Goal: Task Accomplishment & Management: Manage account settings

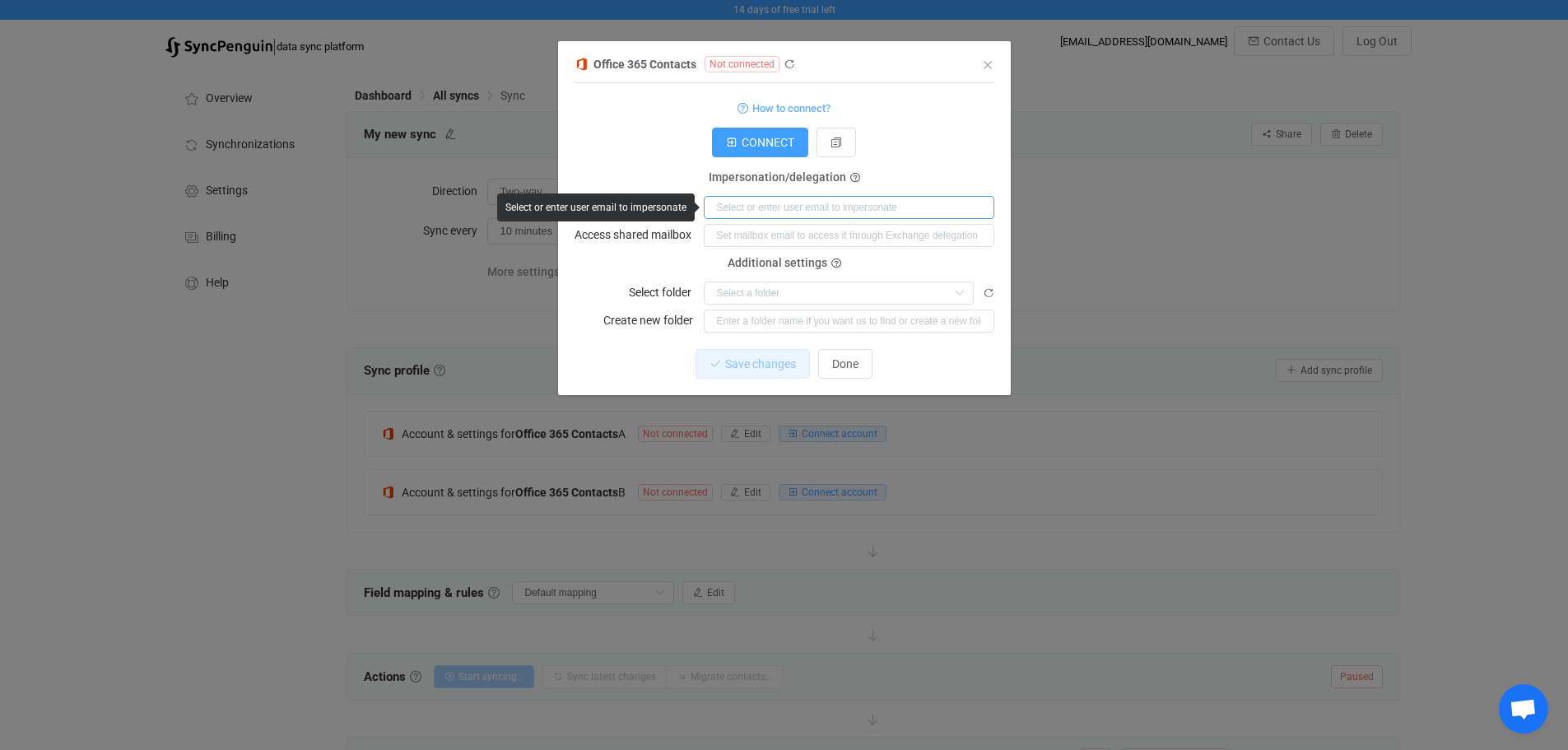
click at [777, 201] on input "dialog" at bounding box center [849, 207] width 291 height 23
click at [752, 139] on span "CONNECT" at bounding box center [767, 142] width 53 height 13
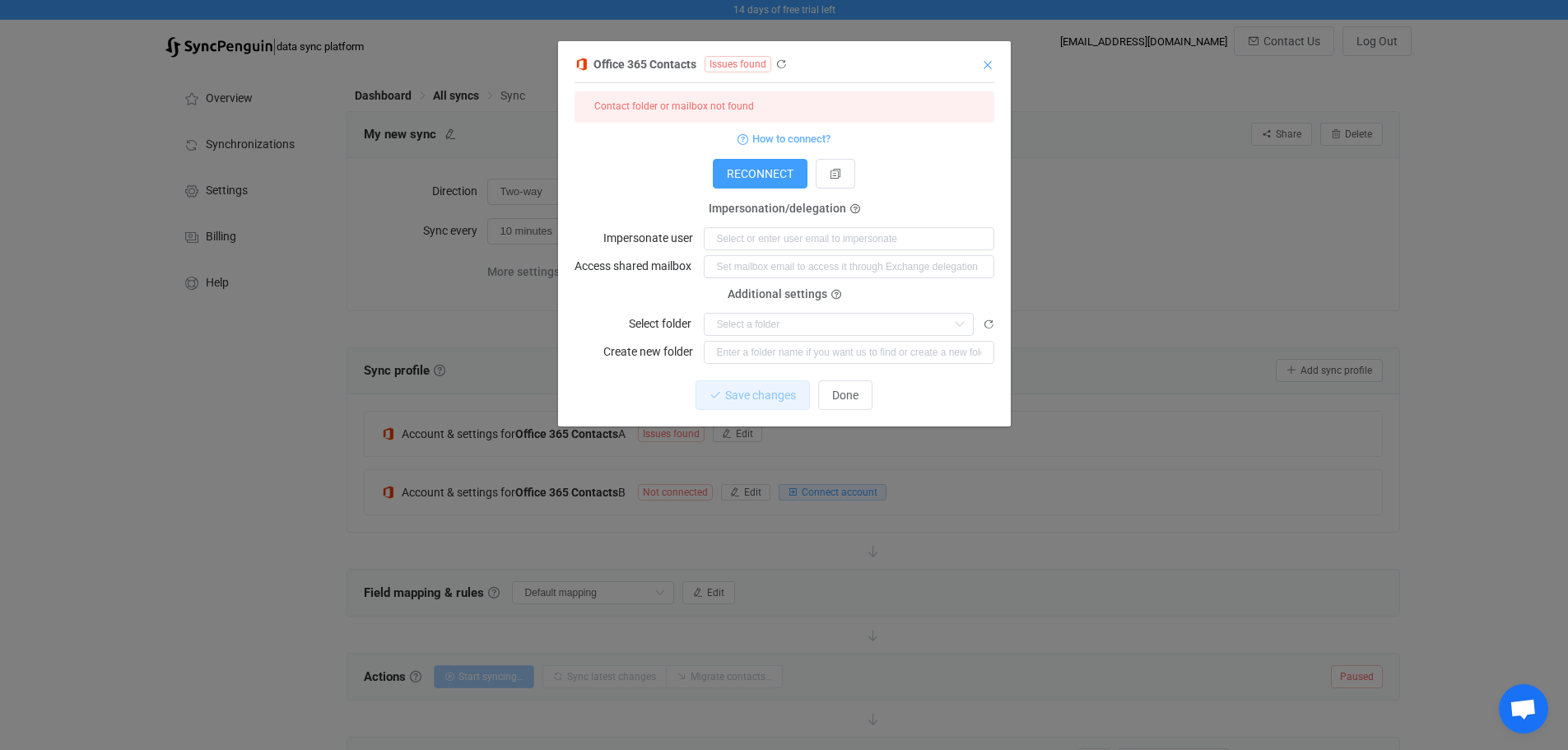
click at [989, 65] on icon "Close" at bounding box center [988, 65] width 13 height 13
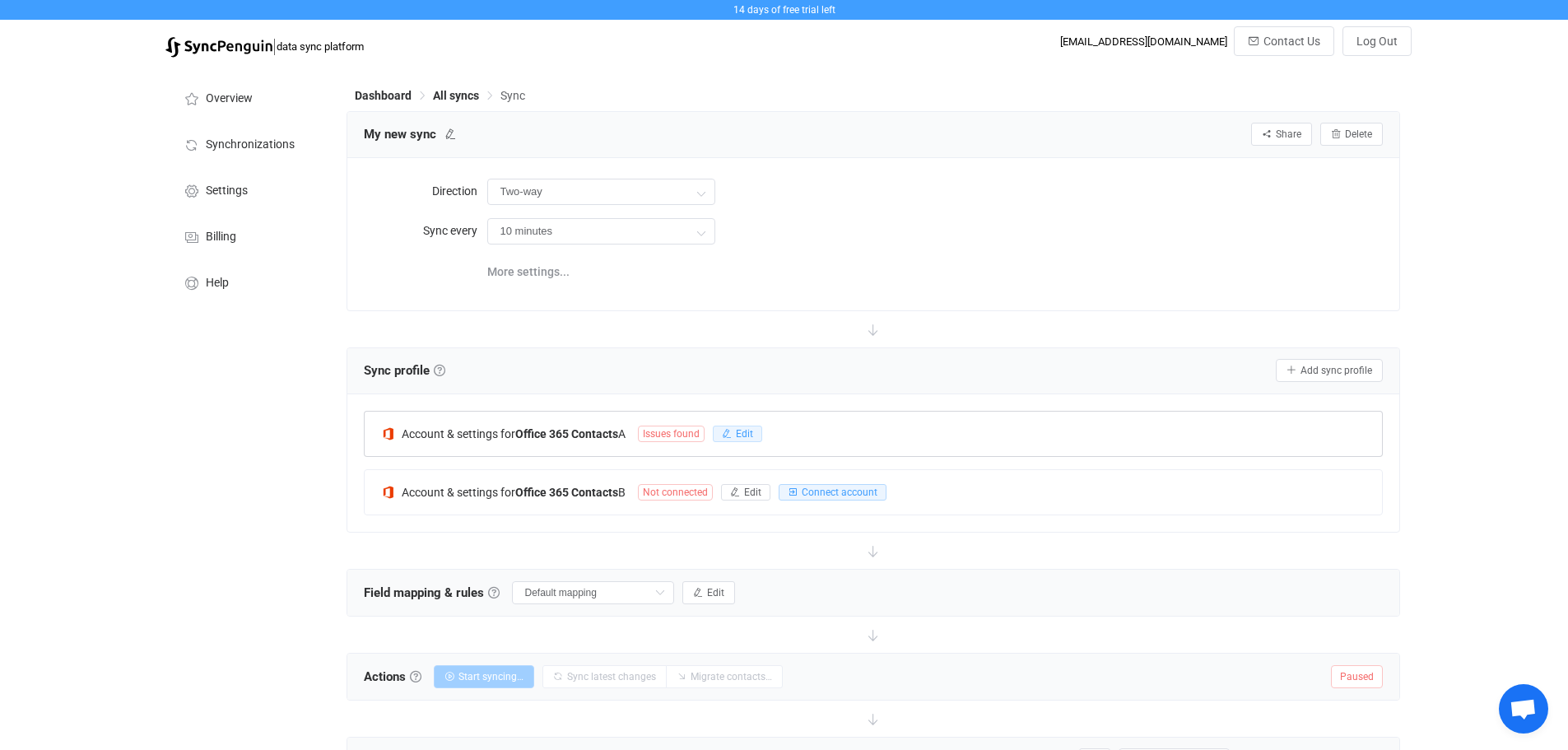
click at [760, 437] on button "Edit" at bounding box center [736, 433] width 49 height 16
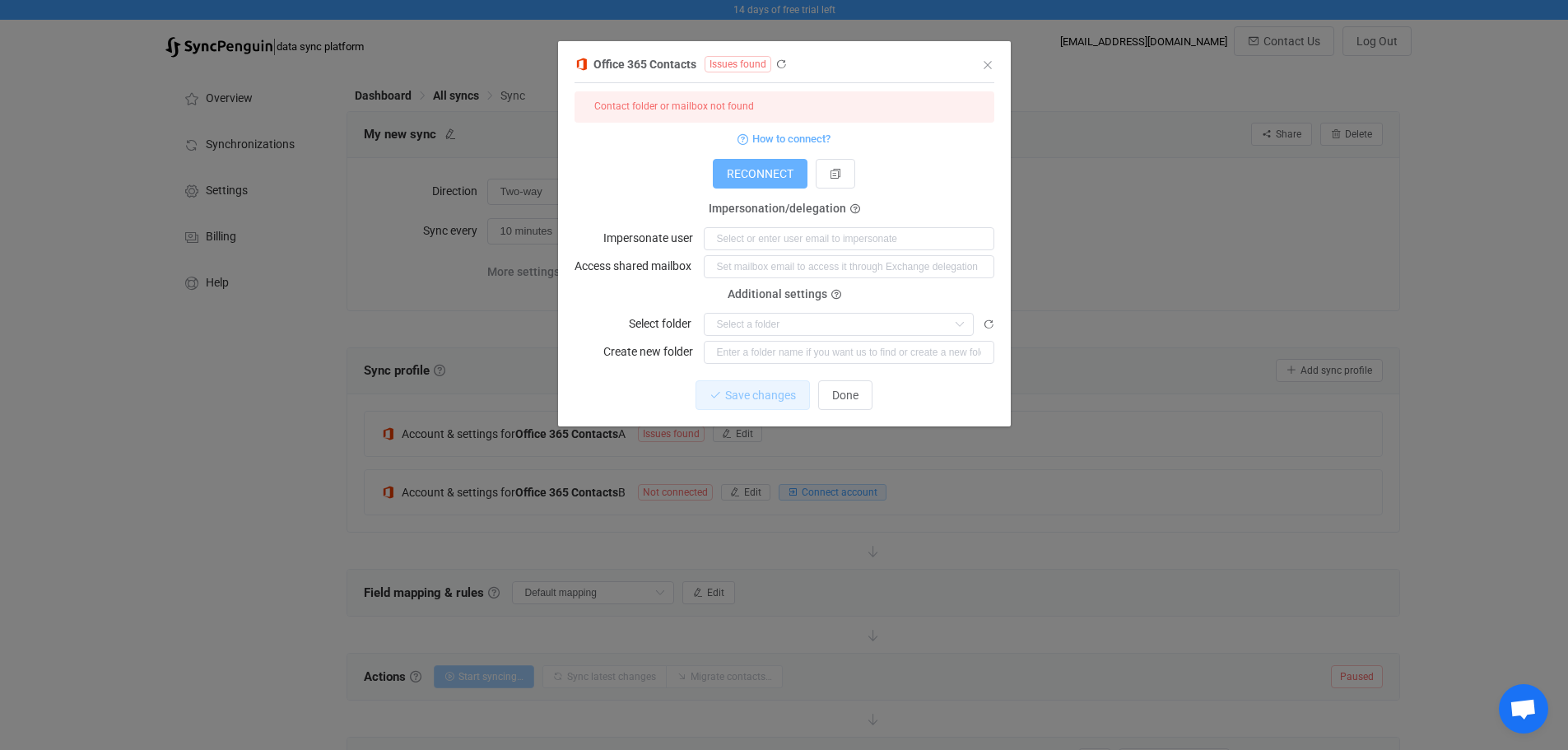
click at [769, 168] on span "RECONNECT" at bounding box center [759, 174] width 66 height 13
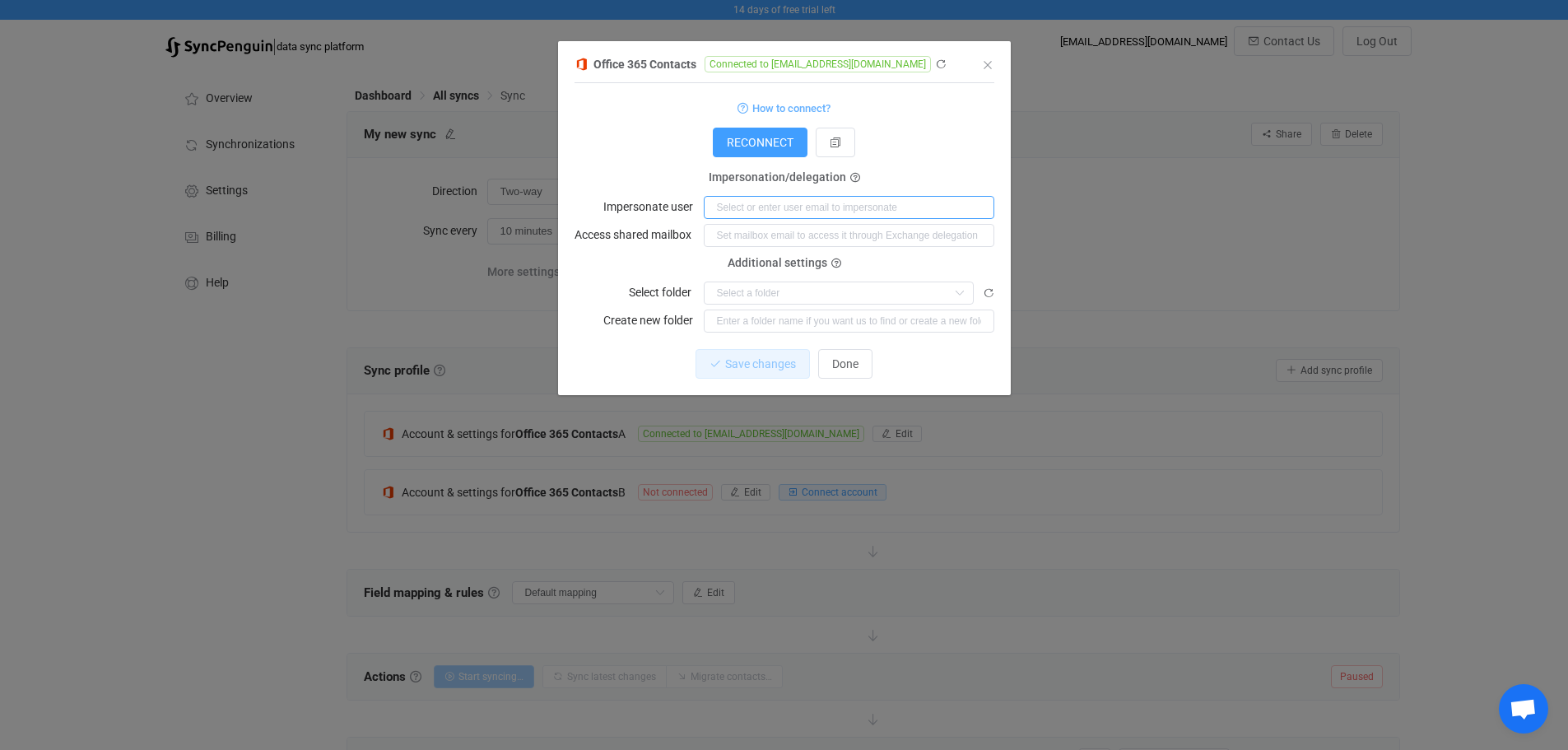
click at [828, 207] on input "dialog" at bounding box center [849, 207] width 291 height 23
click at [931, 150] on div "RECONNECT" at bounding box center [784, 142] width 420 height 30
click at [824, 235] on input "dialog" at bounding box center [849, 236] width 291 height 23
click at [810, 230] on input "dialog" at bounding box center [849, 236] width 291 height 23
click at [753, 235] on input "dialog" at bounding box center [849, 236] width 291 height 23
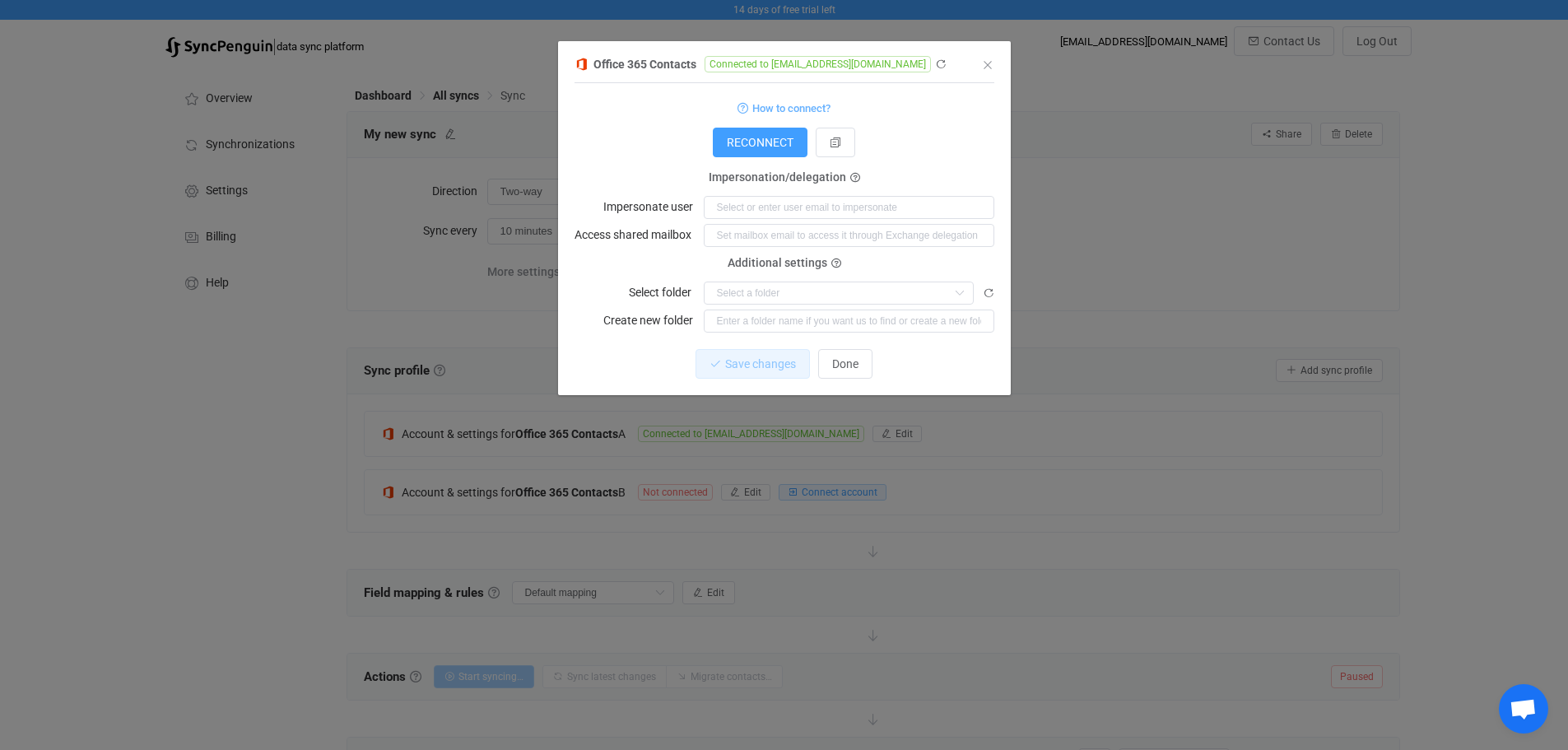
click at [990, 157] on div "RECONNECT" at bounding box center [784, 142] width 420 height 30
click at [956, 289] on icon "dialog" at bounding box center [959, 293] width 20 height 23
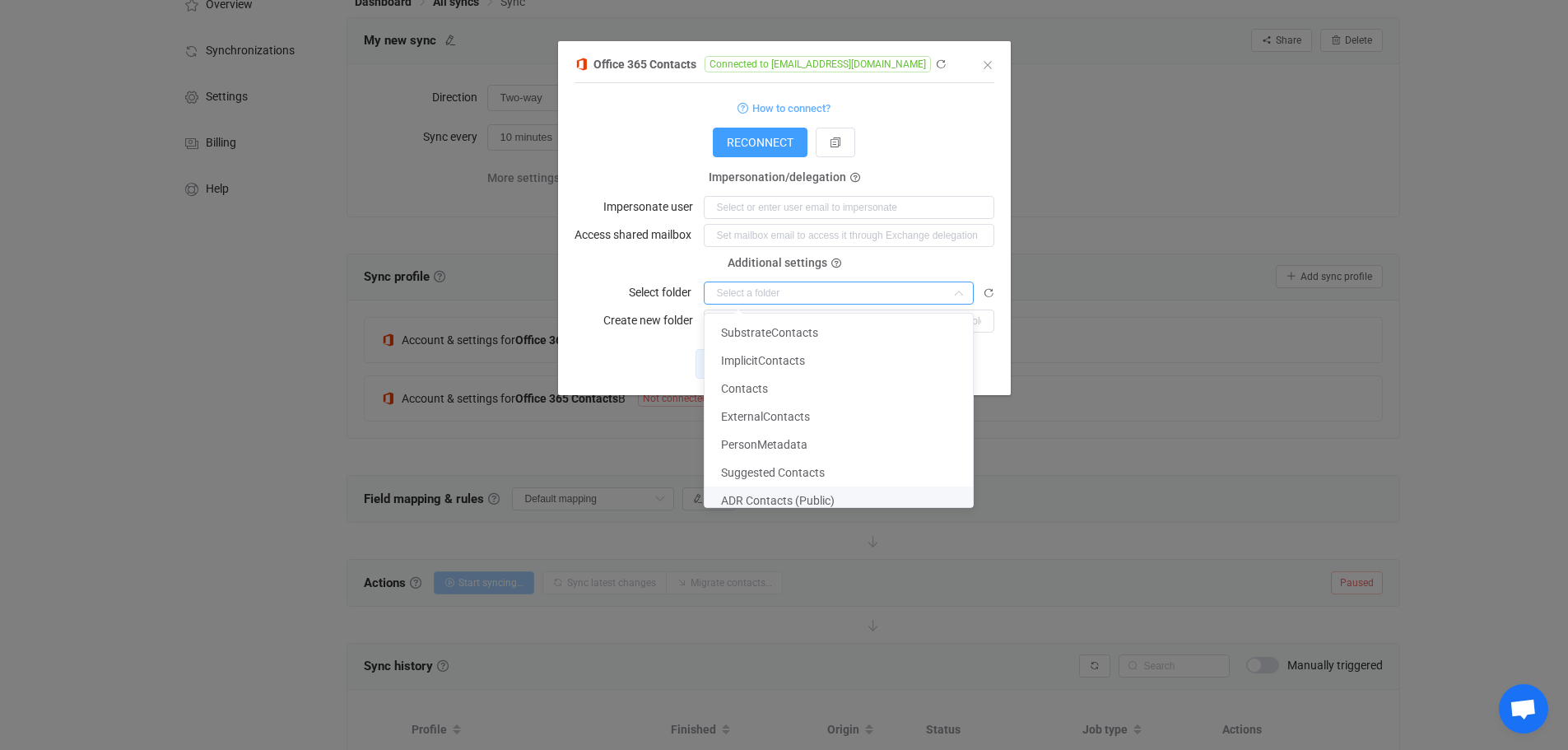
scroll to position [165, 0]
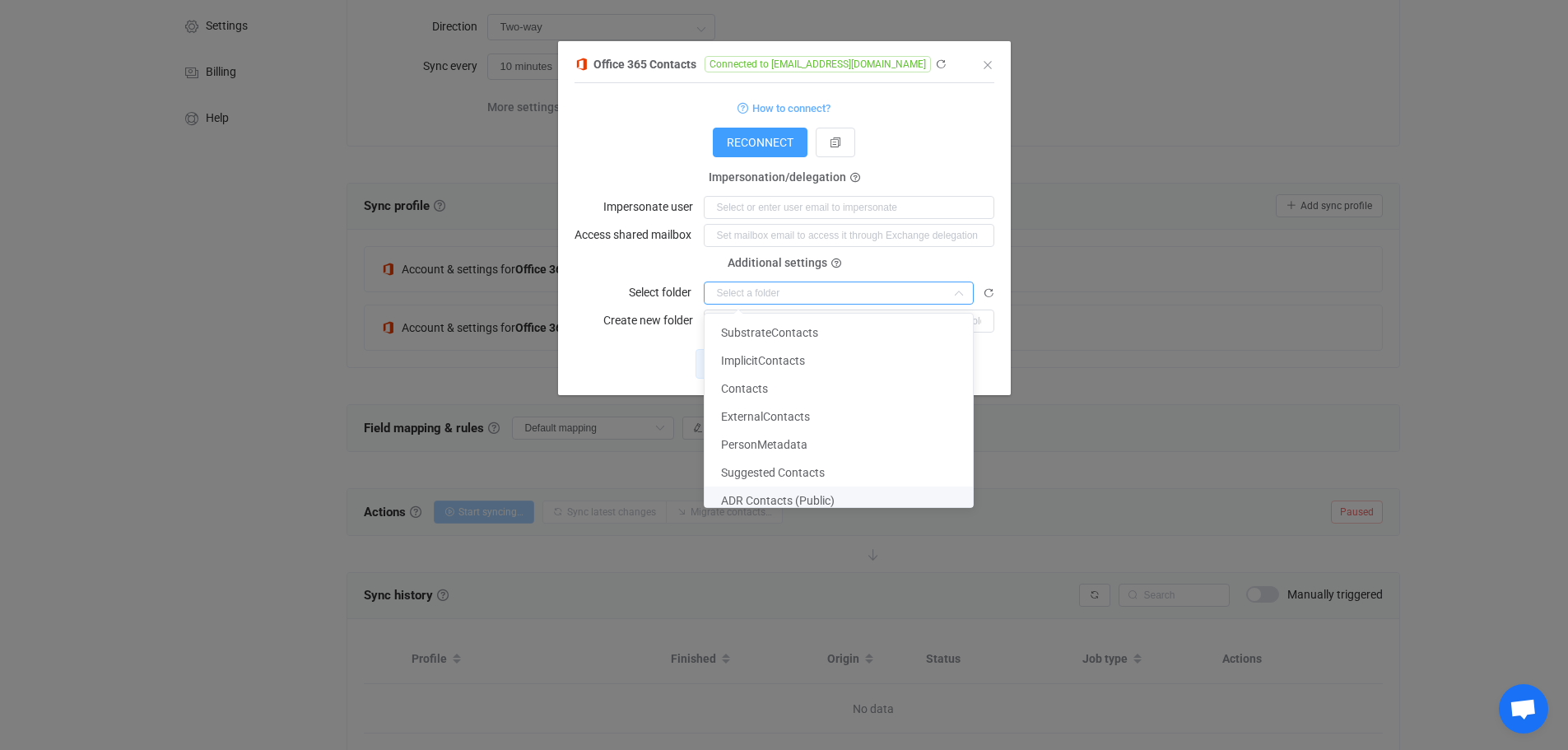
click at [747, 506] on span "ADR Contacts (Public)" at bounding box center [778, 501] width 114 height 13
type input "ADR Contacts (Public)"
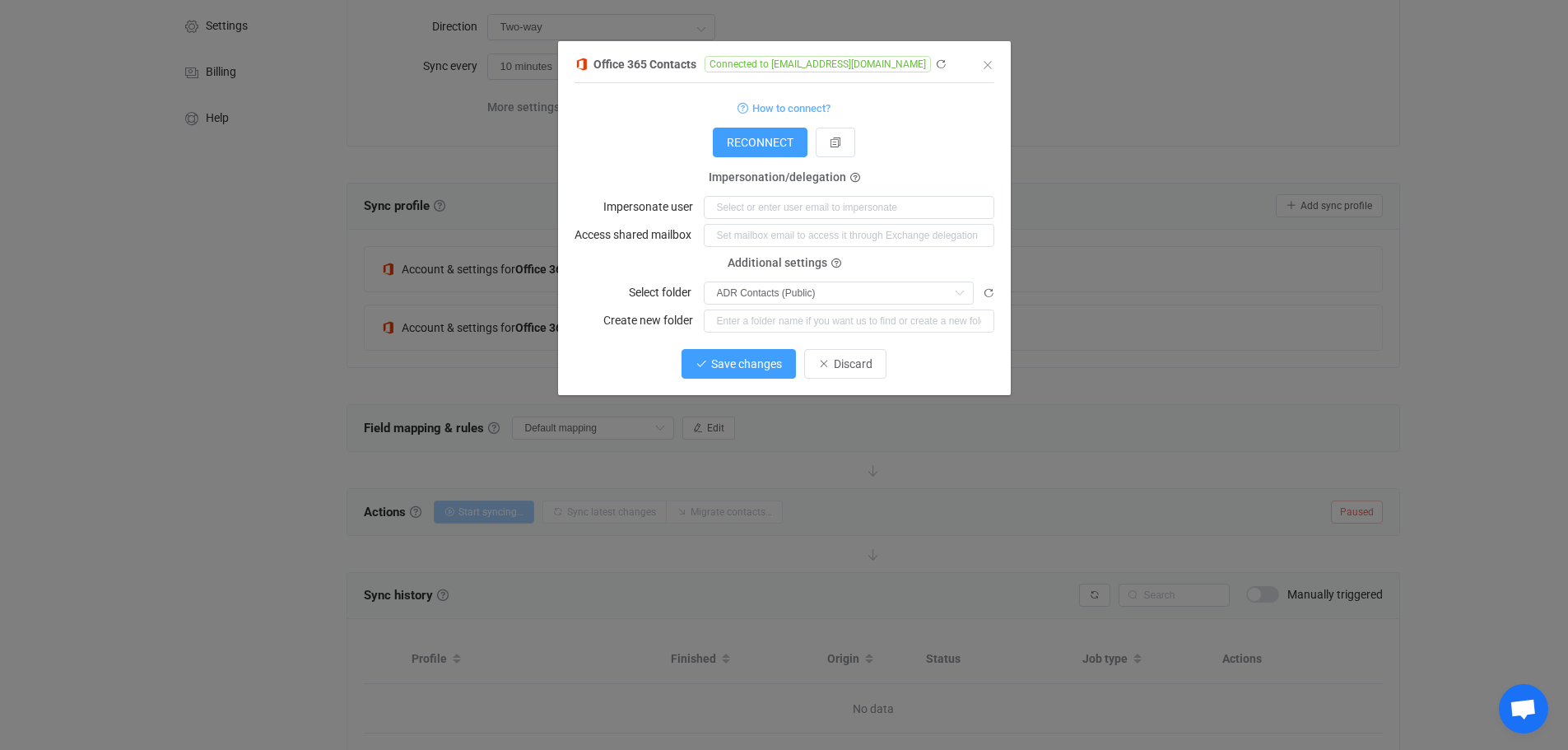
click at [747, 364] on span "Save changes" at bounding box center [747, 364] width 71 height 13
click at [861, 360] on button "Done" at bounding box center [845, 363] width 54 height 30
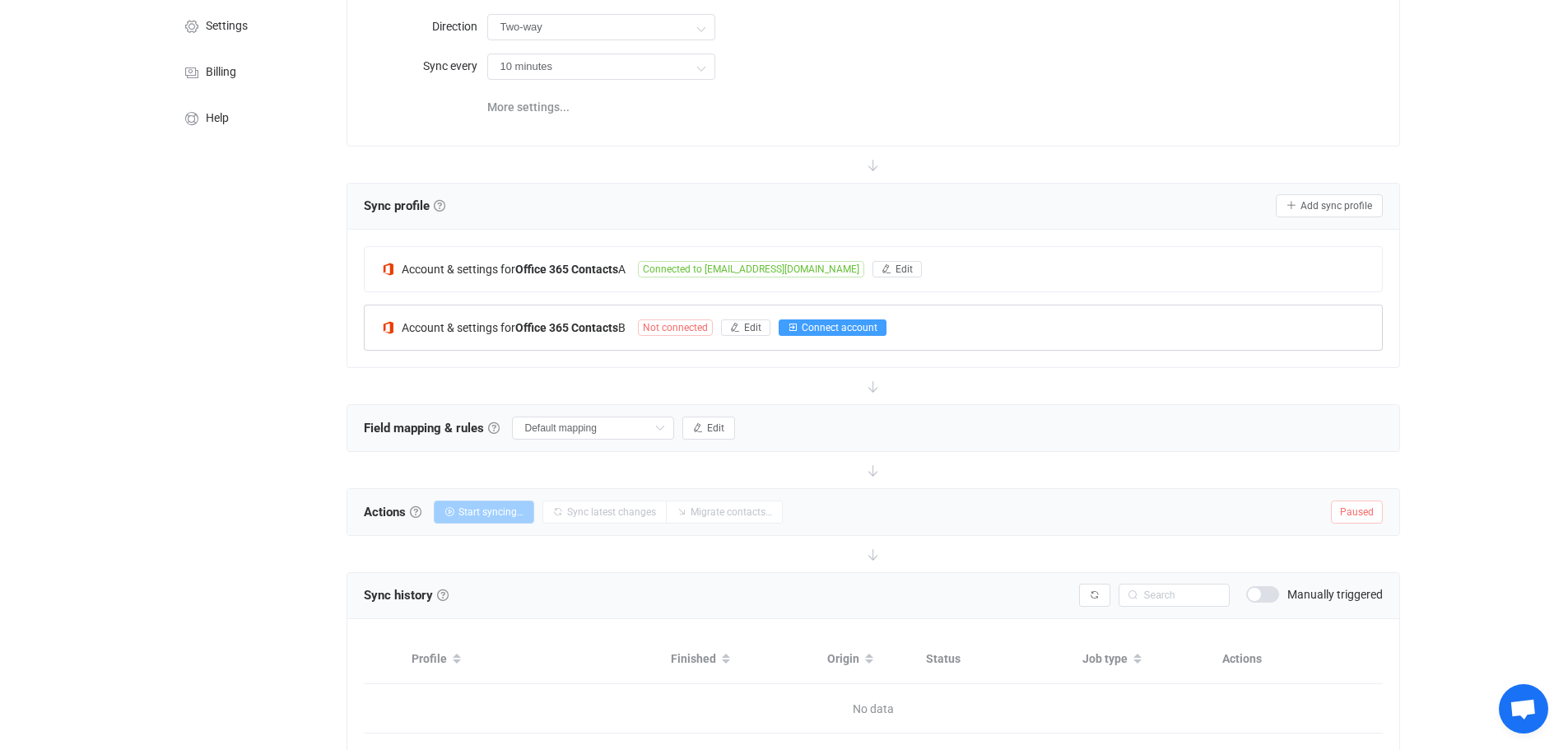
click at [812, 323] on span "Connect account" at bounding box center [839, 327] width 76 height 12
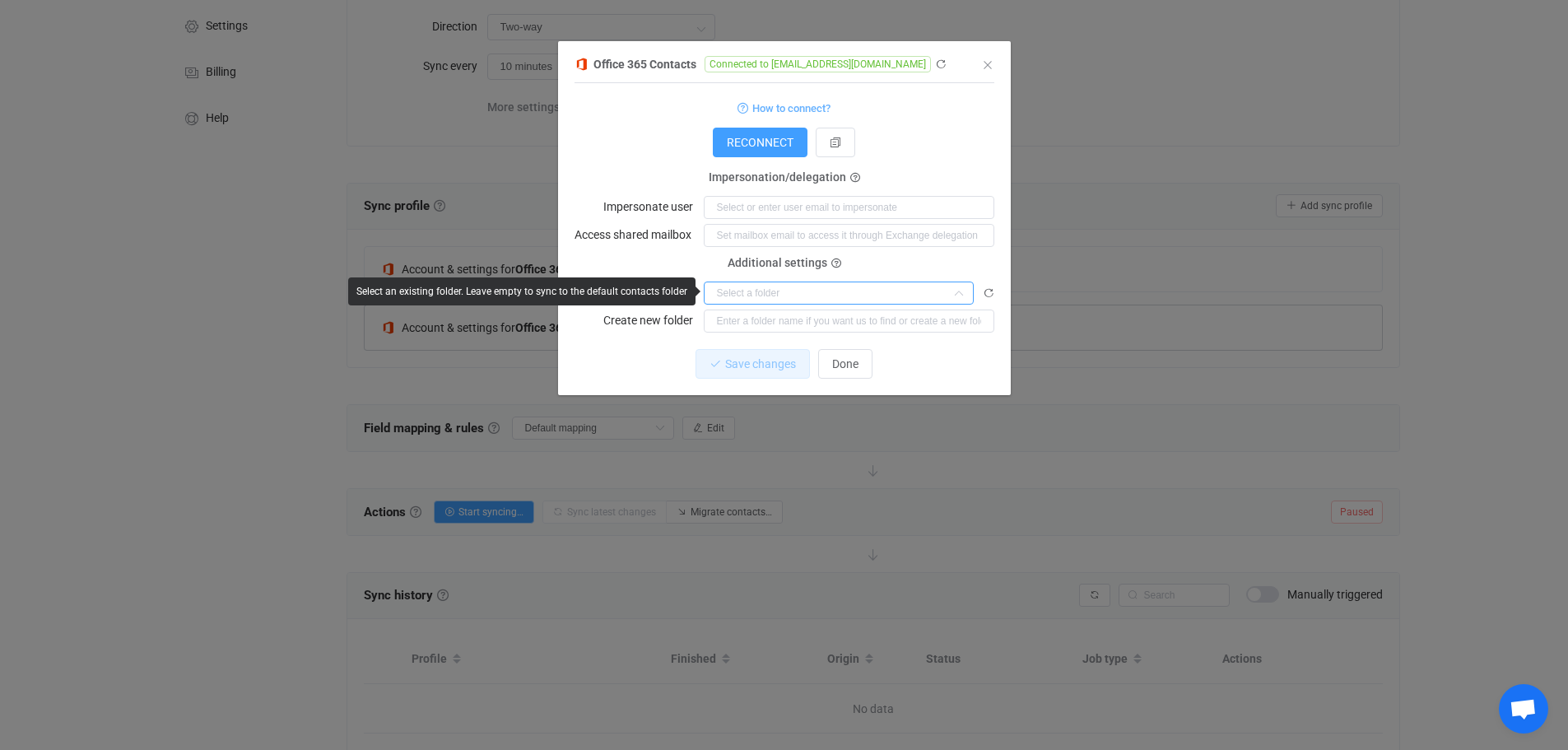
click at [742, 286] on input "dialog" at bounding box center [838, 293] width 270 height 23
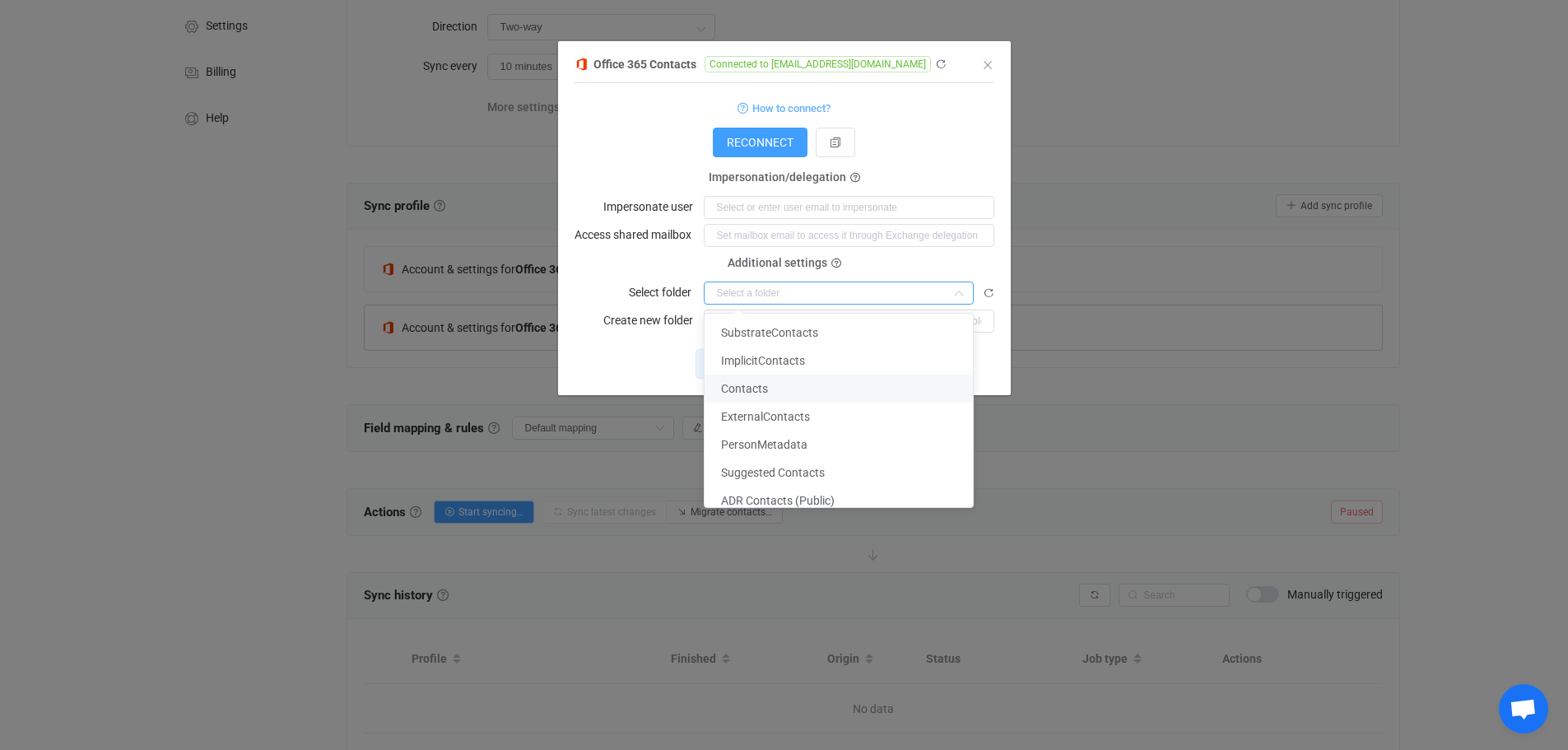
click at [749, 387] on span "Contacts" at bounding box center [744, 389] width 47 height 13
type input "Contacts"
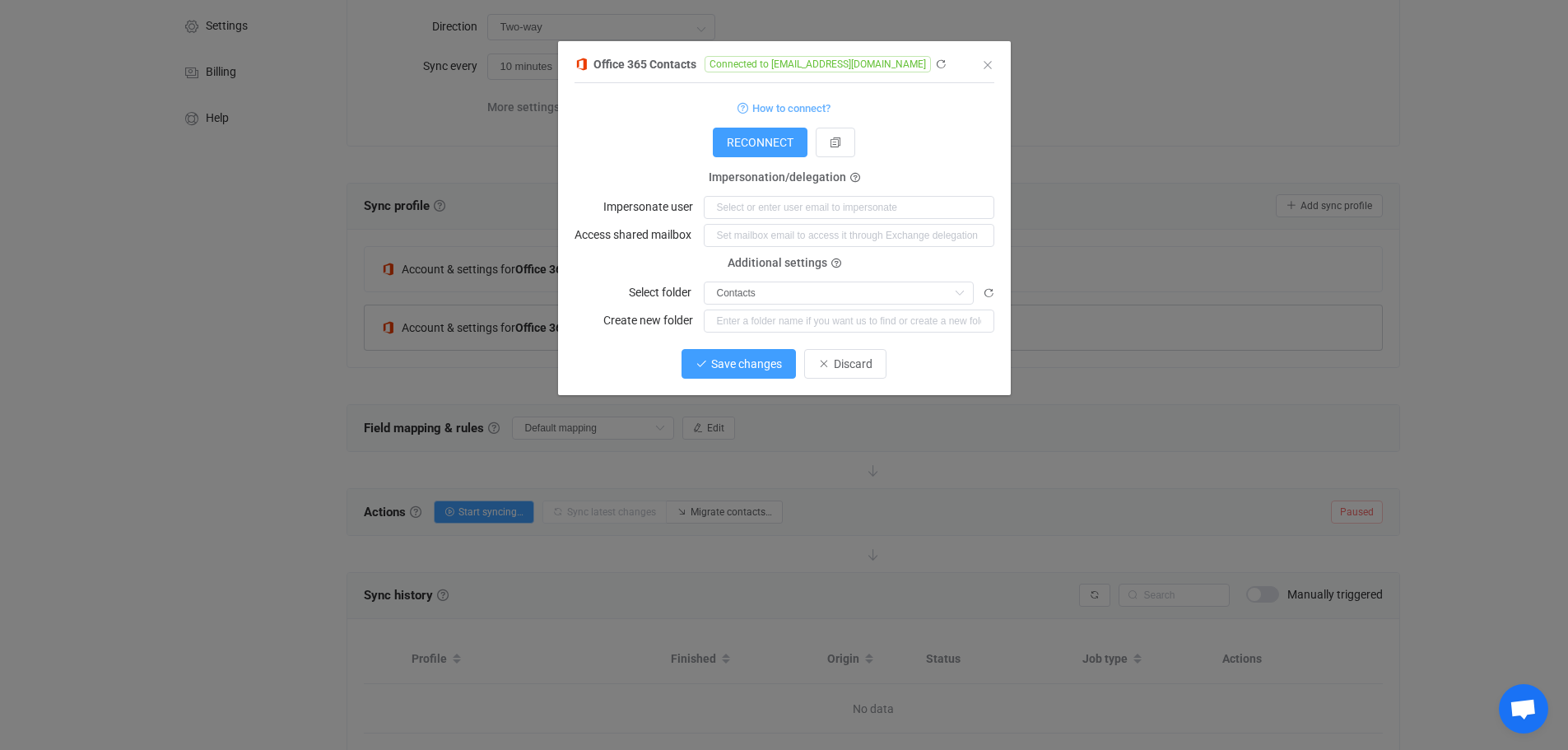
click at [754, 364] on span "Save changes" at bounding box center [747, 364] width 71 height 13
click at [828, 359] on button "Done" at bounding box center [845, 363] width 54 height 30
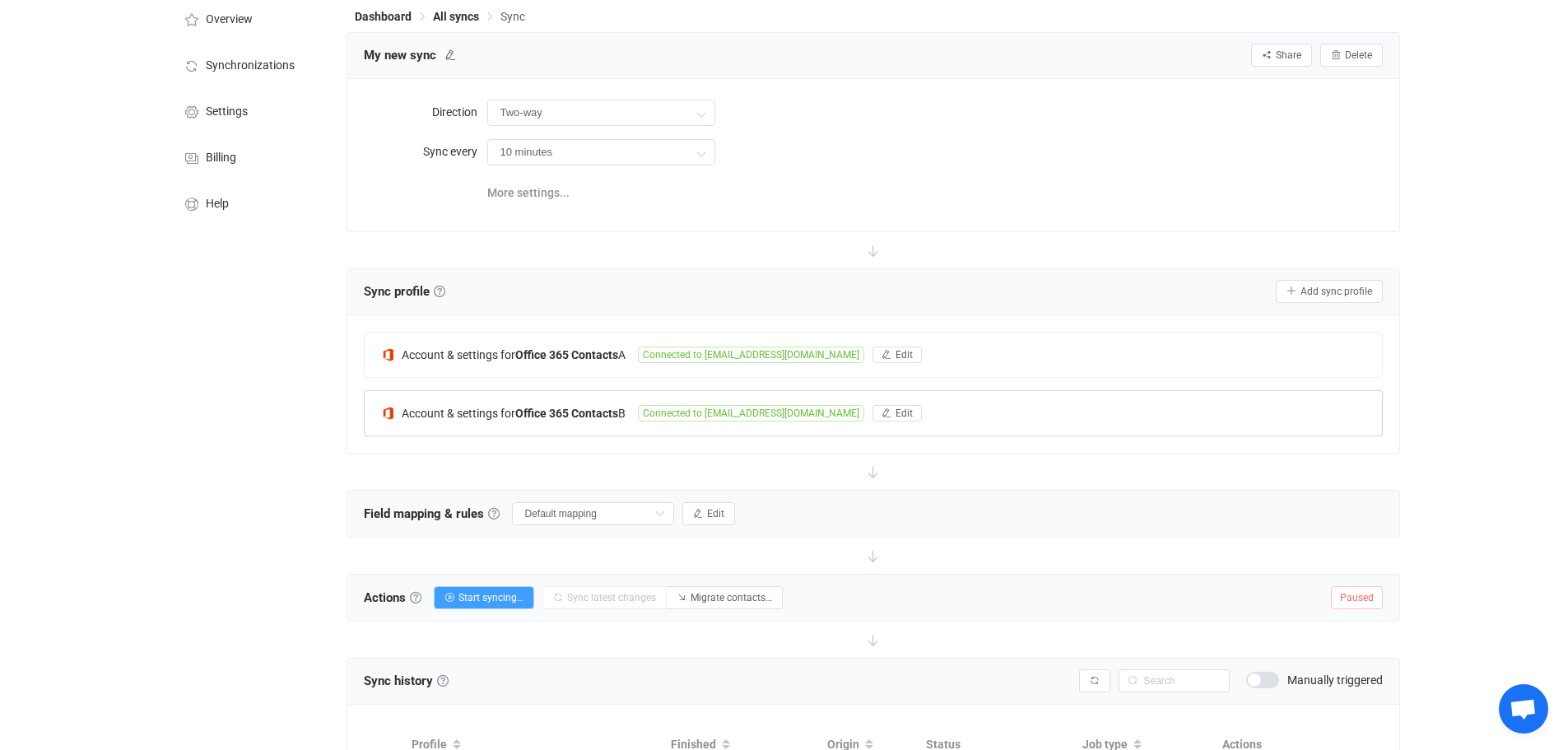
scroll to position [0, 0]
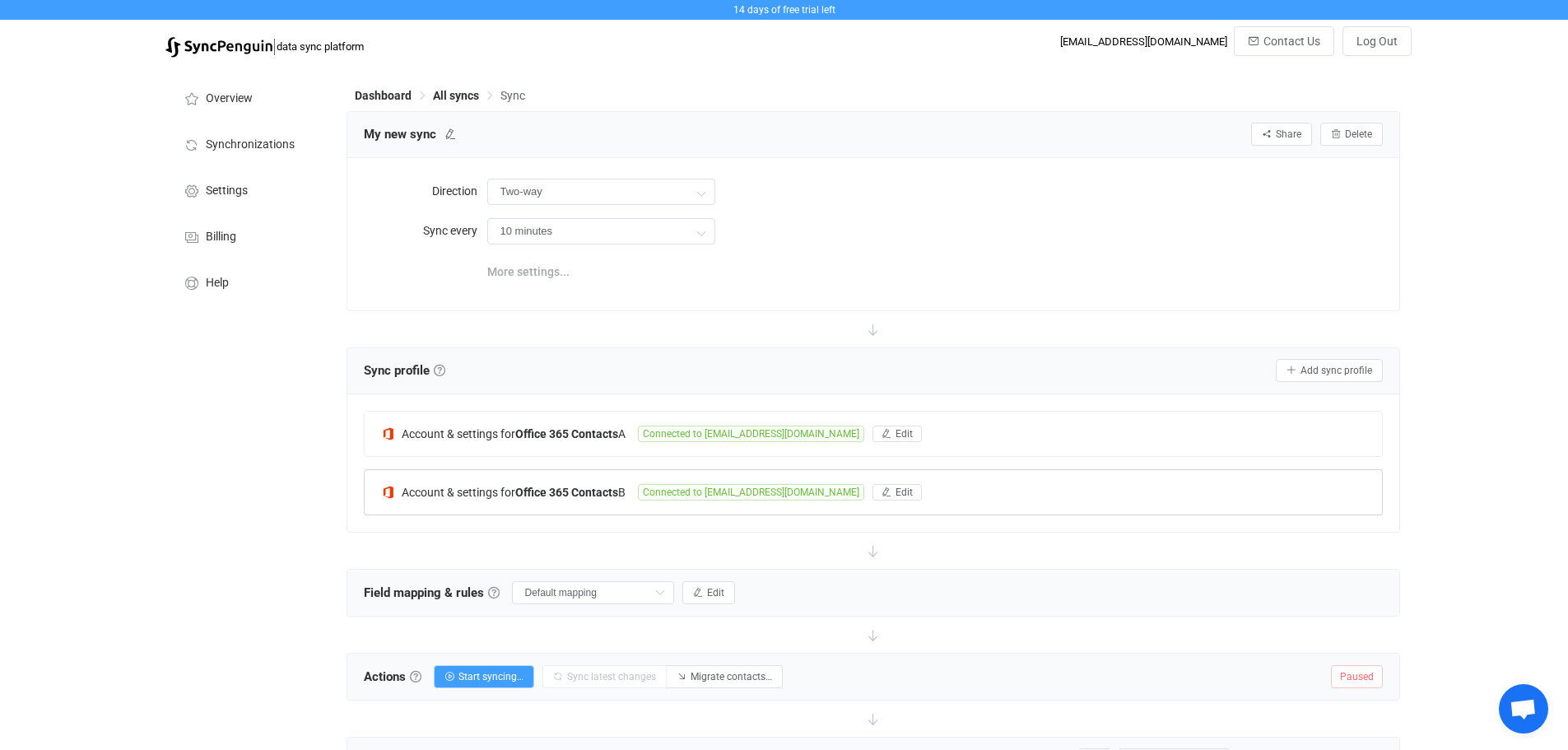
click at [528, 274] on span "More settings..." at bounding box center [527, 272] width 82 height 33
click at [940, 196] on div "Two-way Two-way A B B A" at bounding box center [935, 191] width 895 height 34
click at [234, 99] on span "Overview" at bounding box center [229, 99] width 47 height 13
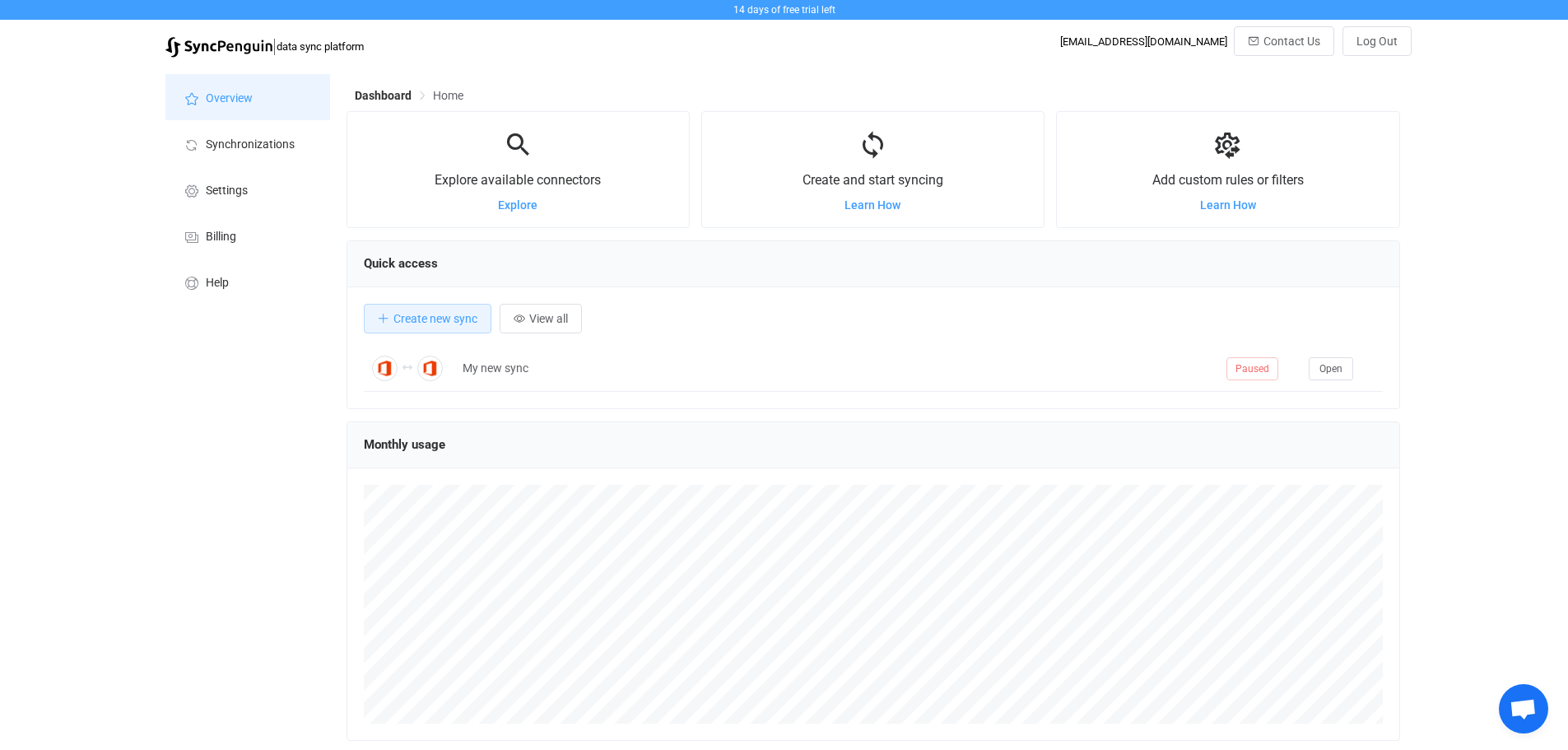
scroll to position [320, 1053]
click at [1521, 710] on span "Open chat" at bounding box center [1523, 711] width 27 height 23
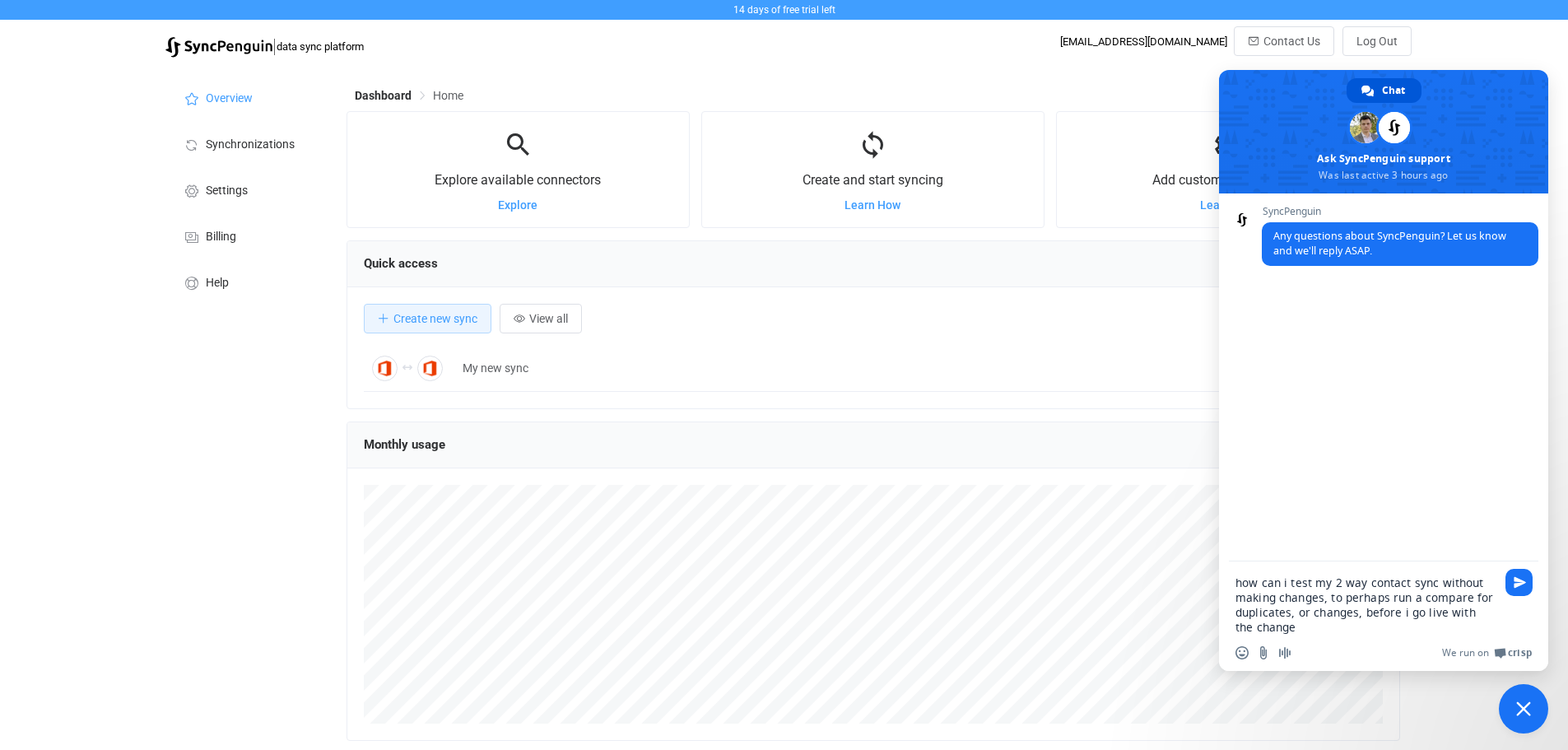
type textarea "how can i test my 2 way contact sync without making changes, to perhaps run a c…"
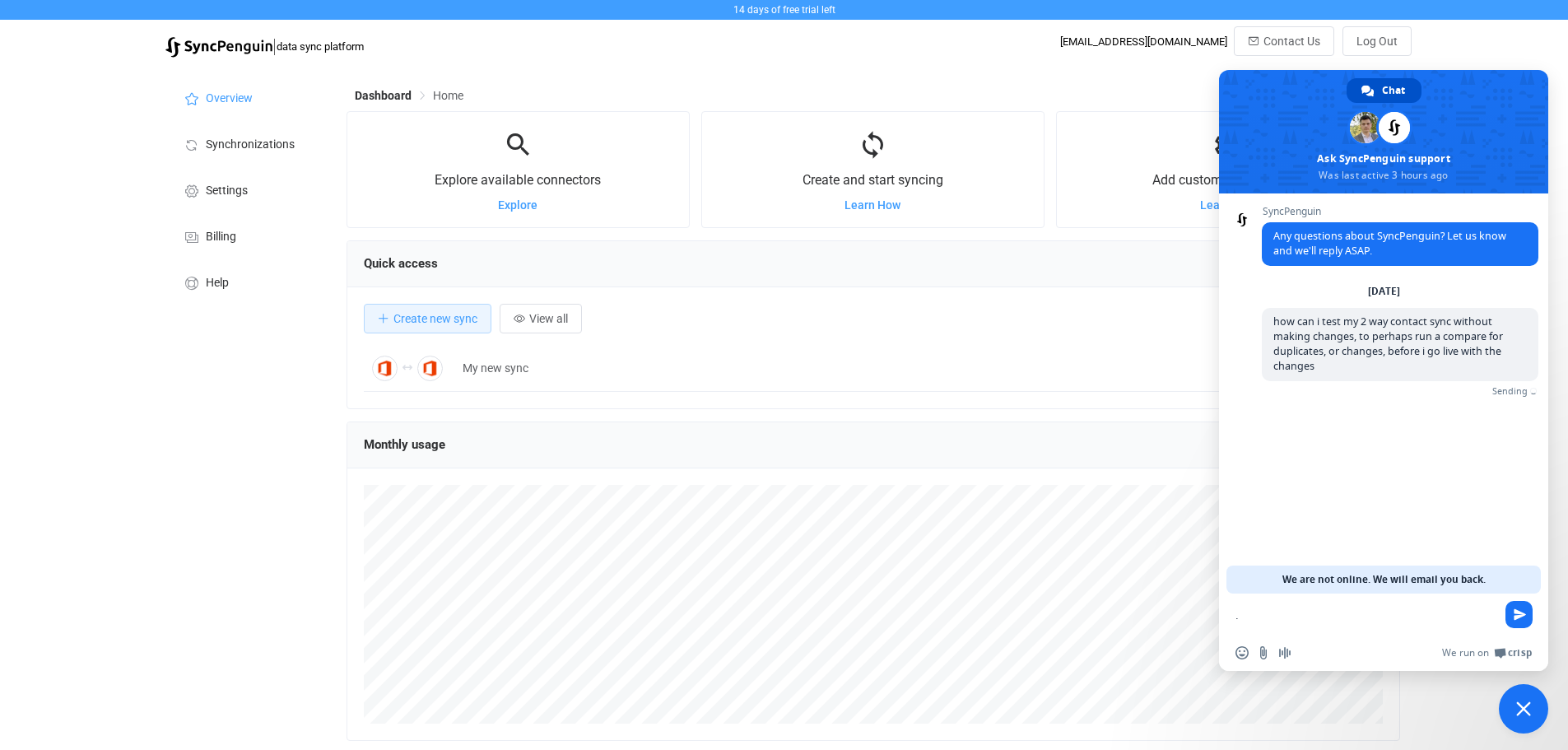
type textarea "."
click at [1387, 86] on span "Chat" at bounding box center [1393, 91] width 23 height 25
click at [1015, 277] on div "Quick access" at bounding box center [873, 264] width 1052 height 46
click at [1515, 716] on span "Close chat" at bounding box center [1523, 708] width 49 height 49
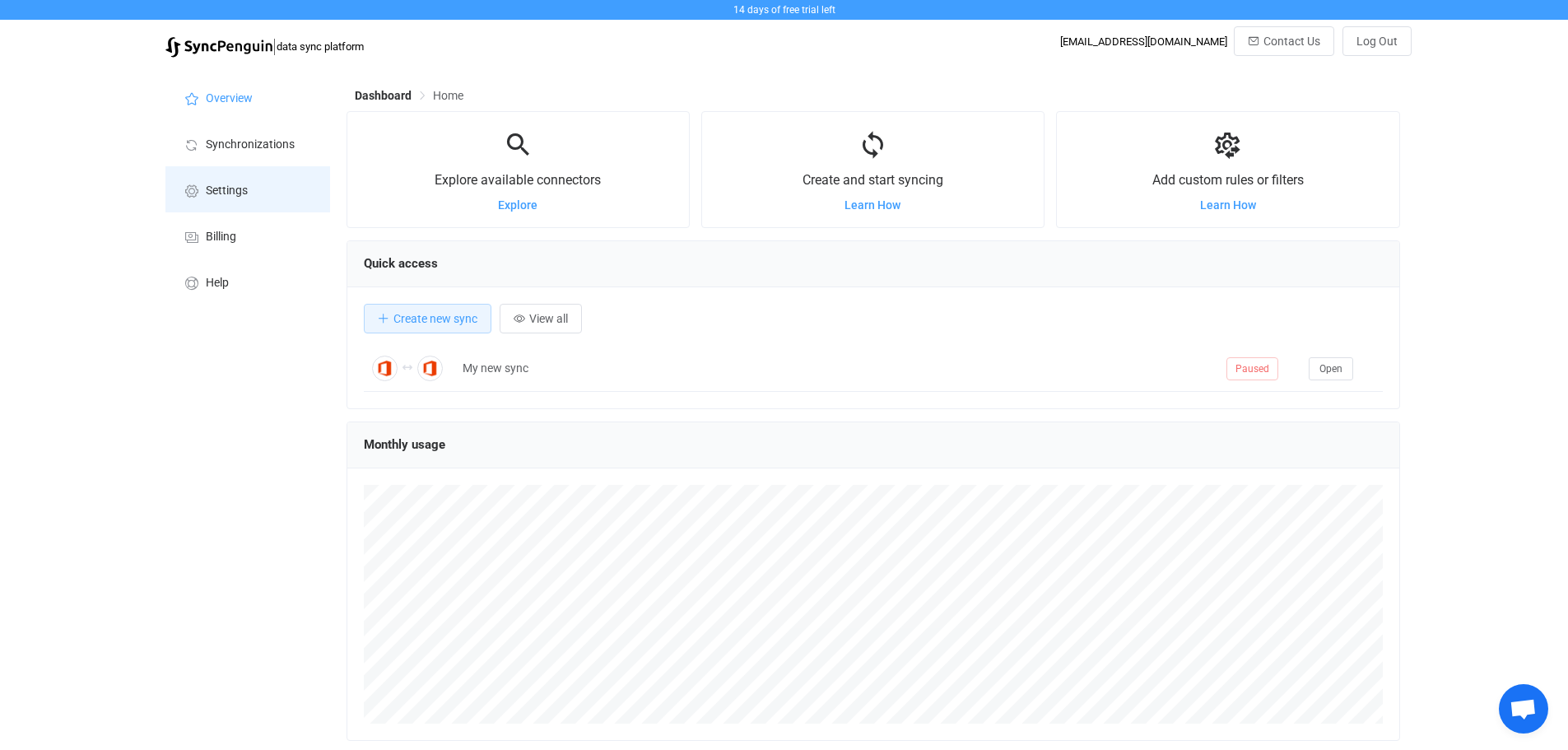
click at [230, 187] on span "Settings" at bounding box center [227, 191] width 42 height 13
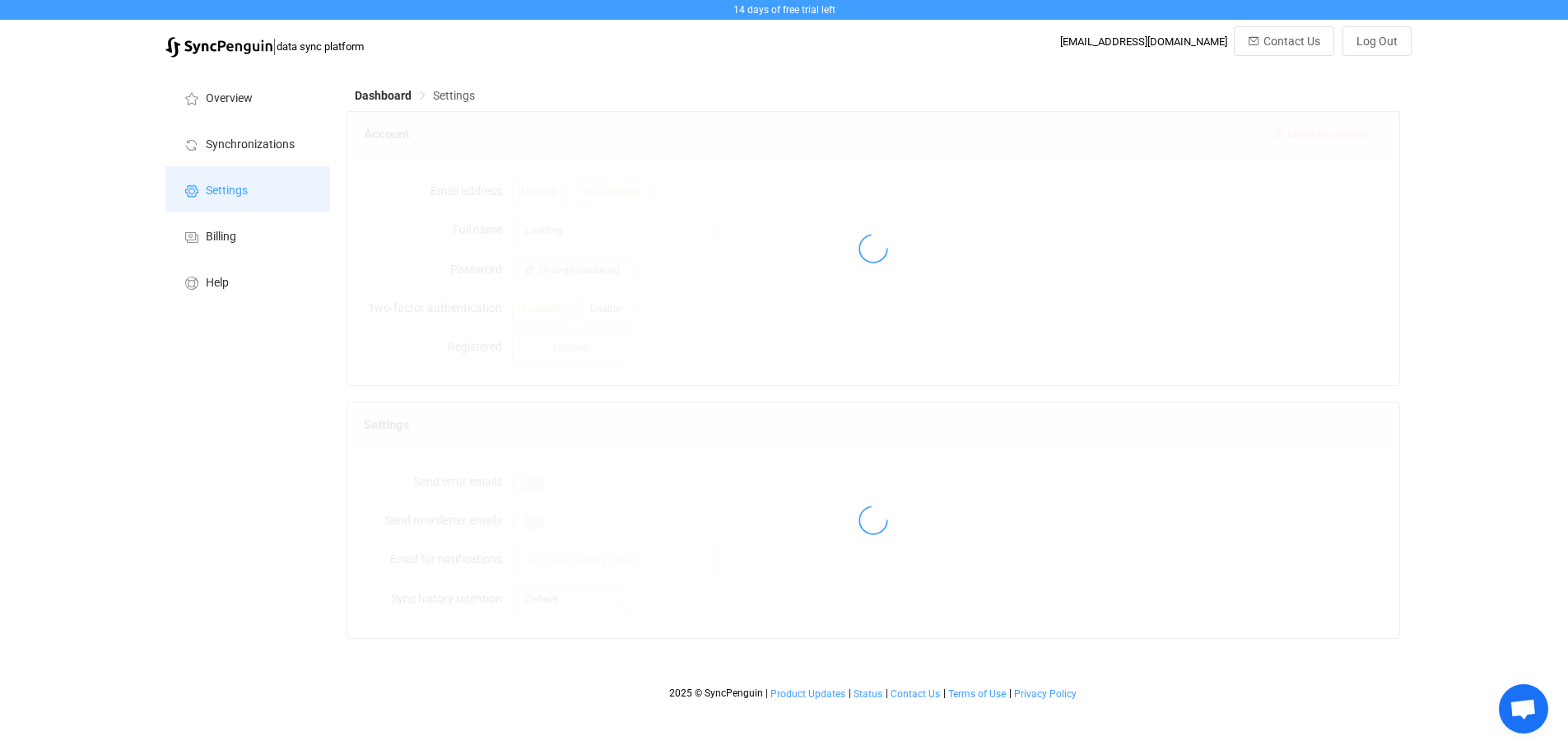
type input "ADR Admin"
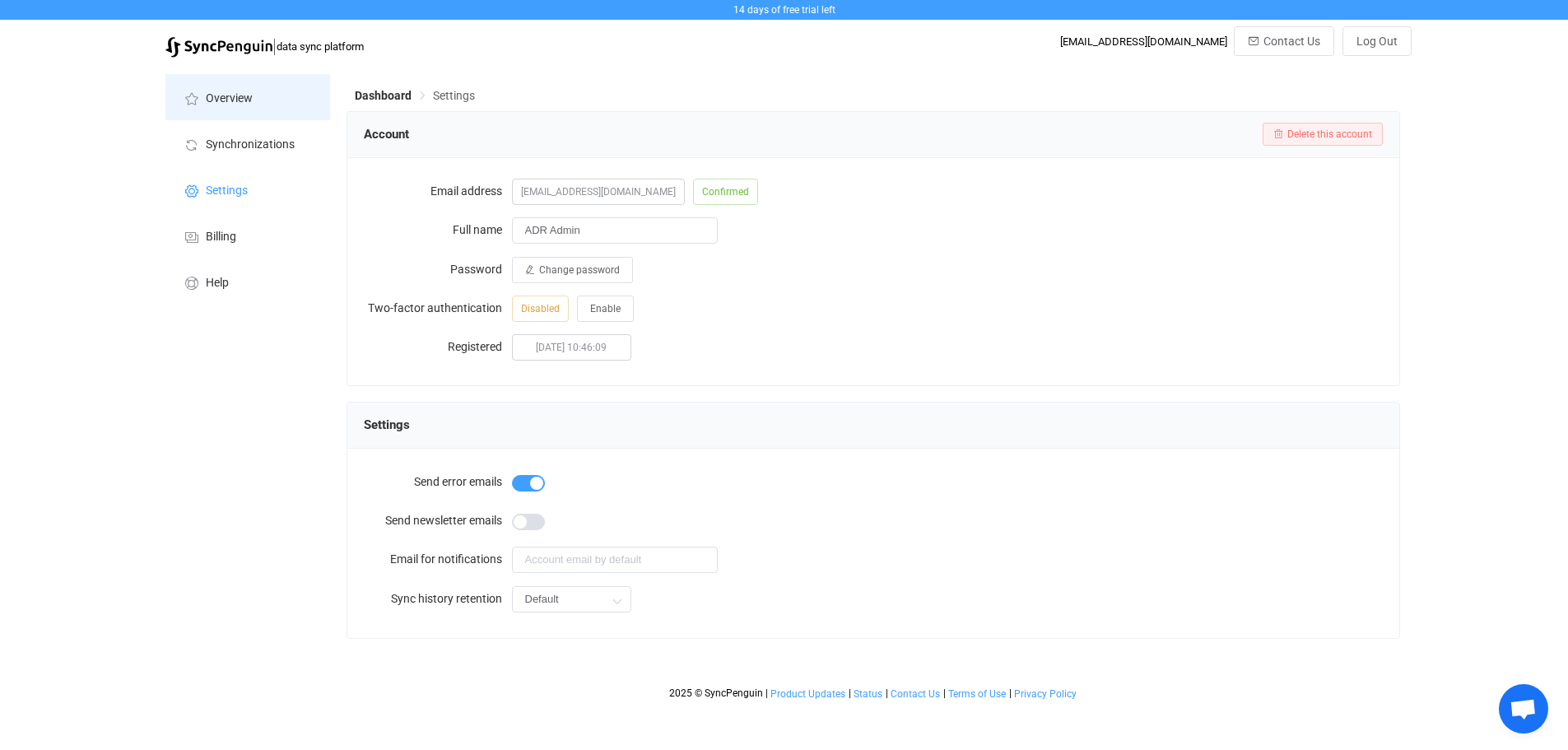
click at [230, 92] on span "Overview" at bounding box center [229, 99] width 47 height 13
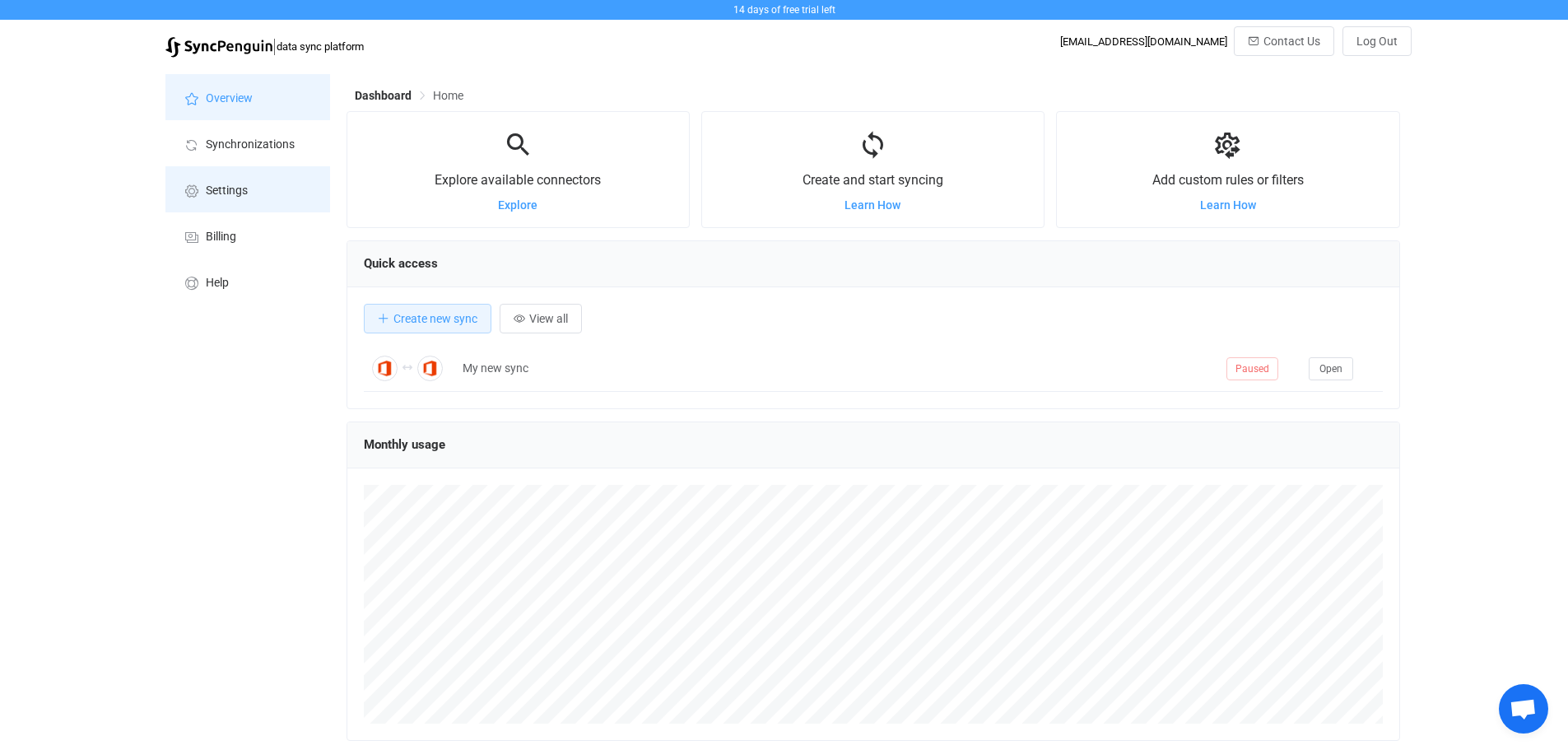
scroll to position [320, 1053]
click at [221, 181] on li "Settings" at bounding box center [247, 190] width 165 height 46
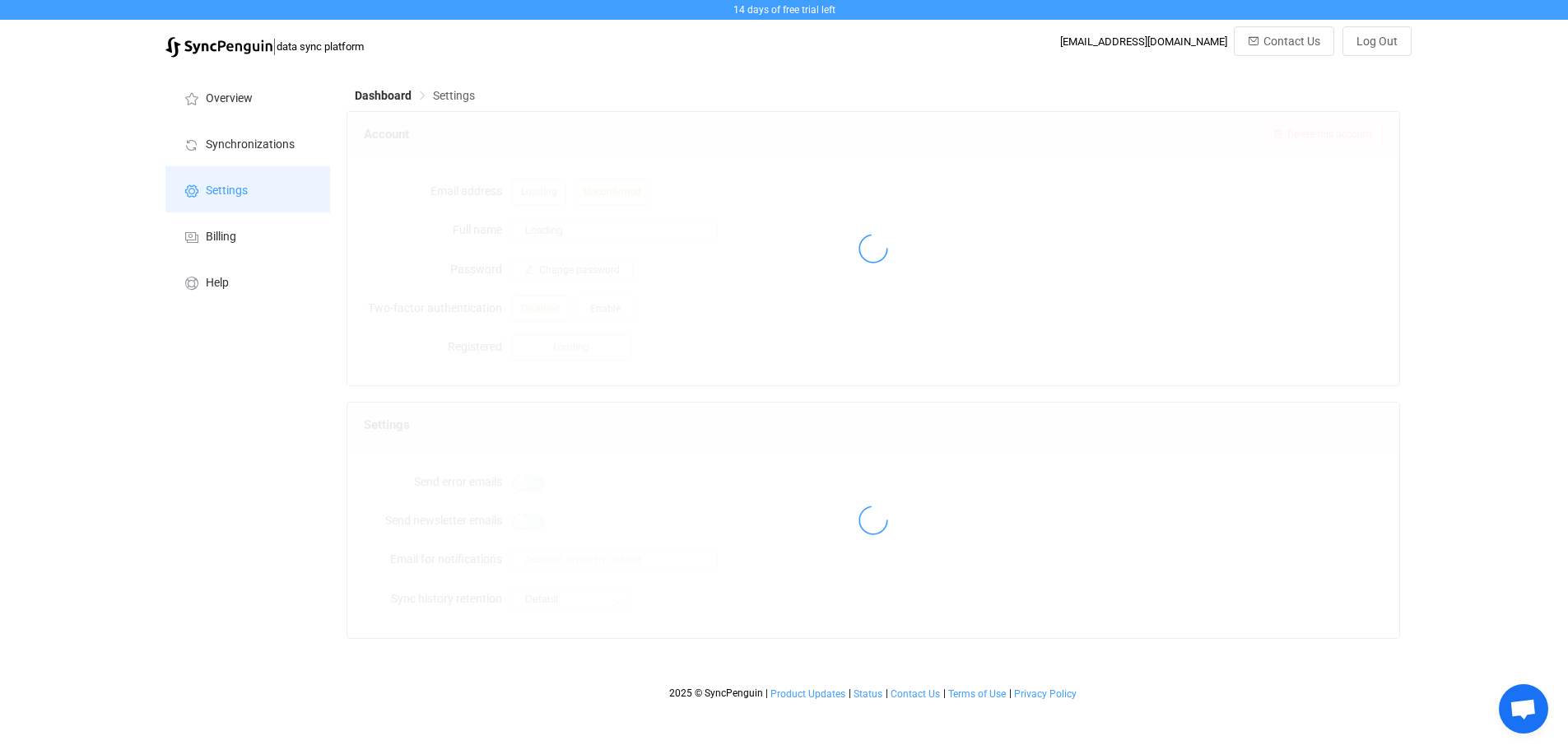
type input "ADR Admin"
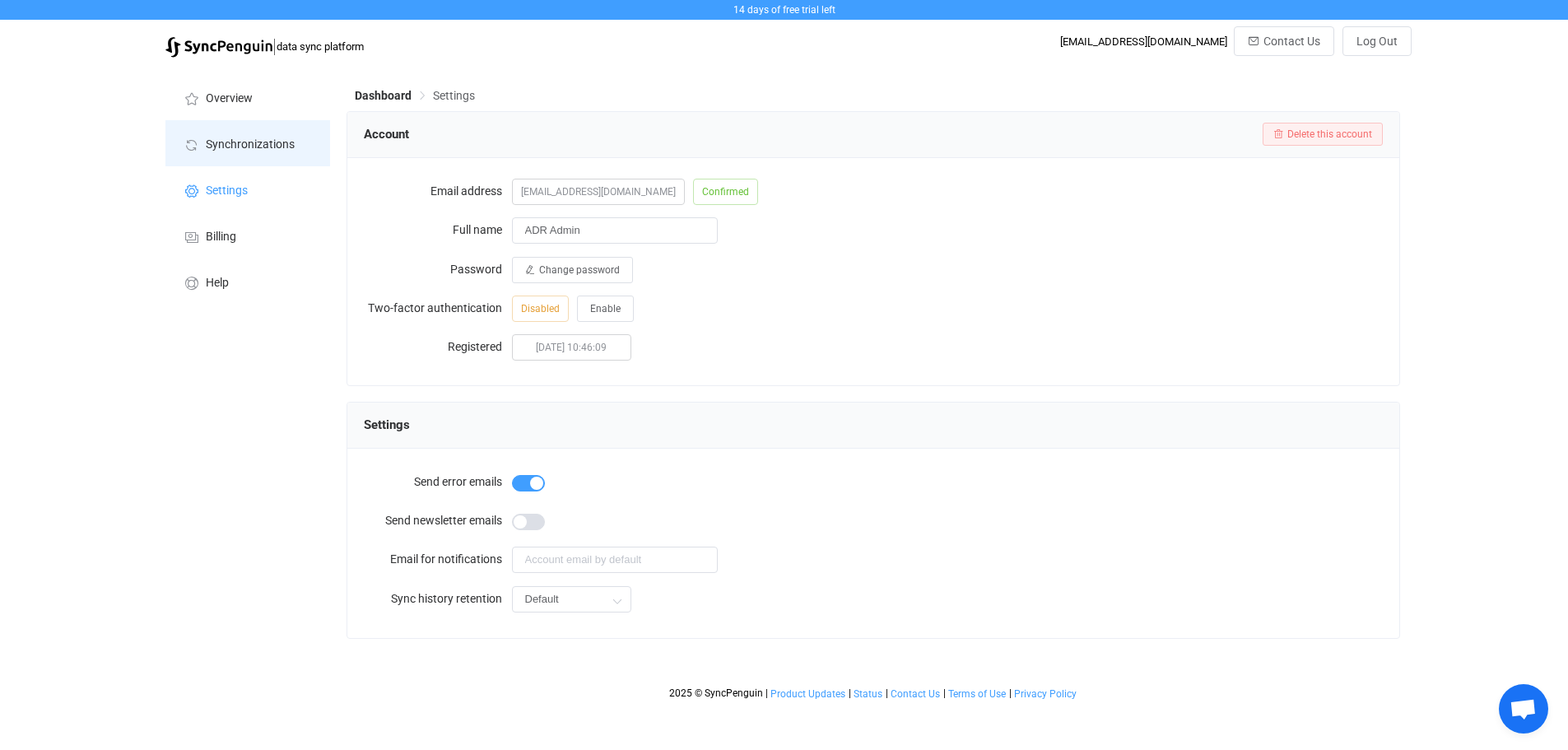
click at [221, 161] on li "Synchronizations" at bounding box center [247, 143] width 165 height 46
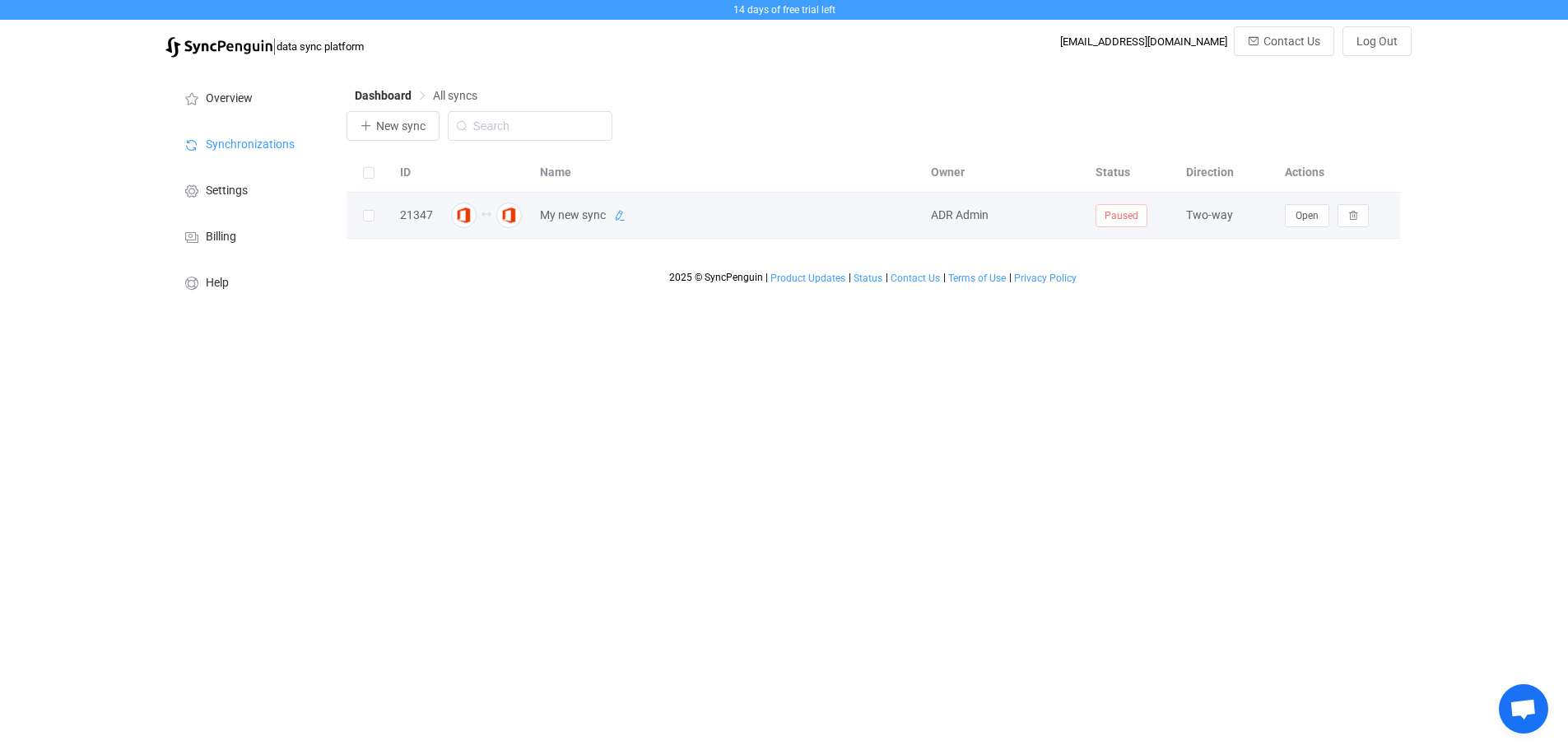
click at [621, 219] on icon at bounding box center [620, 216] width 12 height 12
drag, startPoint x: 633, startPoint y: 217, endPoint x: 513, endPoint y: 217, distance: 120.0
click at [513, 217] on tr "21347 My new sync ADR Admin Paused Two-way Open" at bounding box center [873, 216] width 1053 height 46
type input "public contacts - adr-shared contacts"
click at [887, 212] on icon at bounding box center [893, 216] width 12 height 12
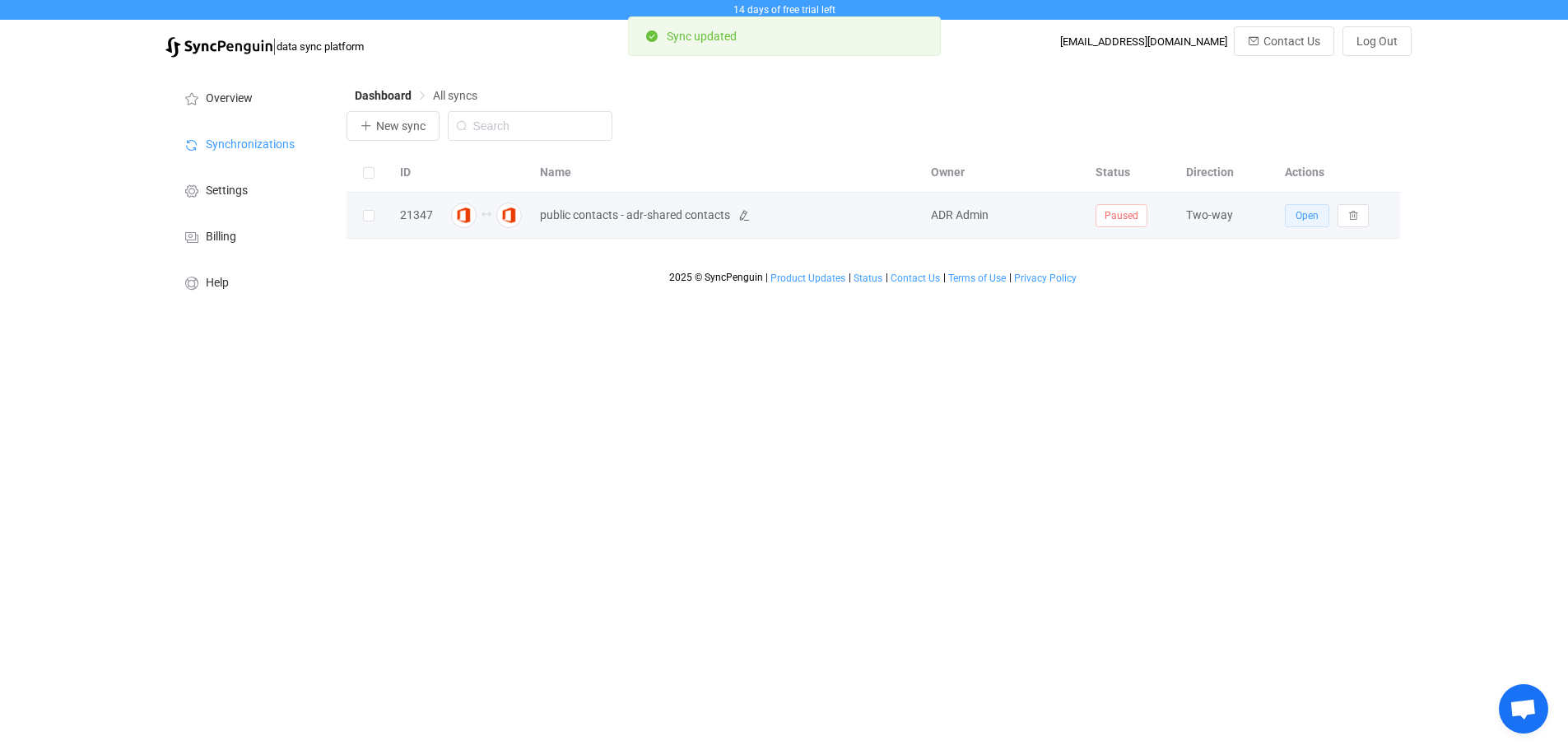
click at [1313, 218] on span "Open" at bounding box center [1307, 216] width 23 height 12
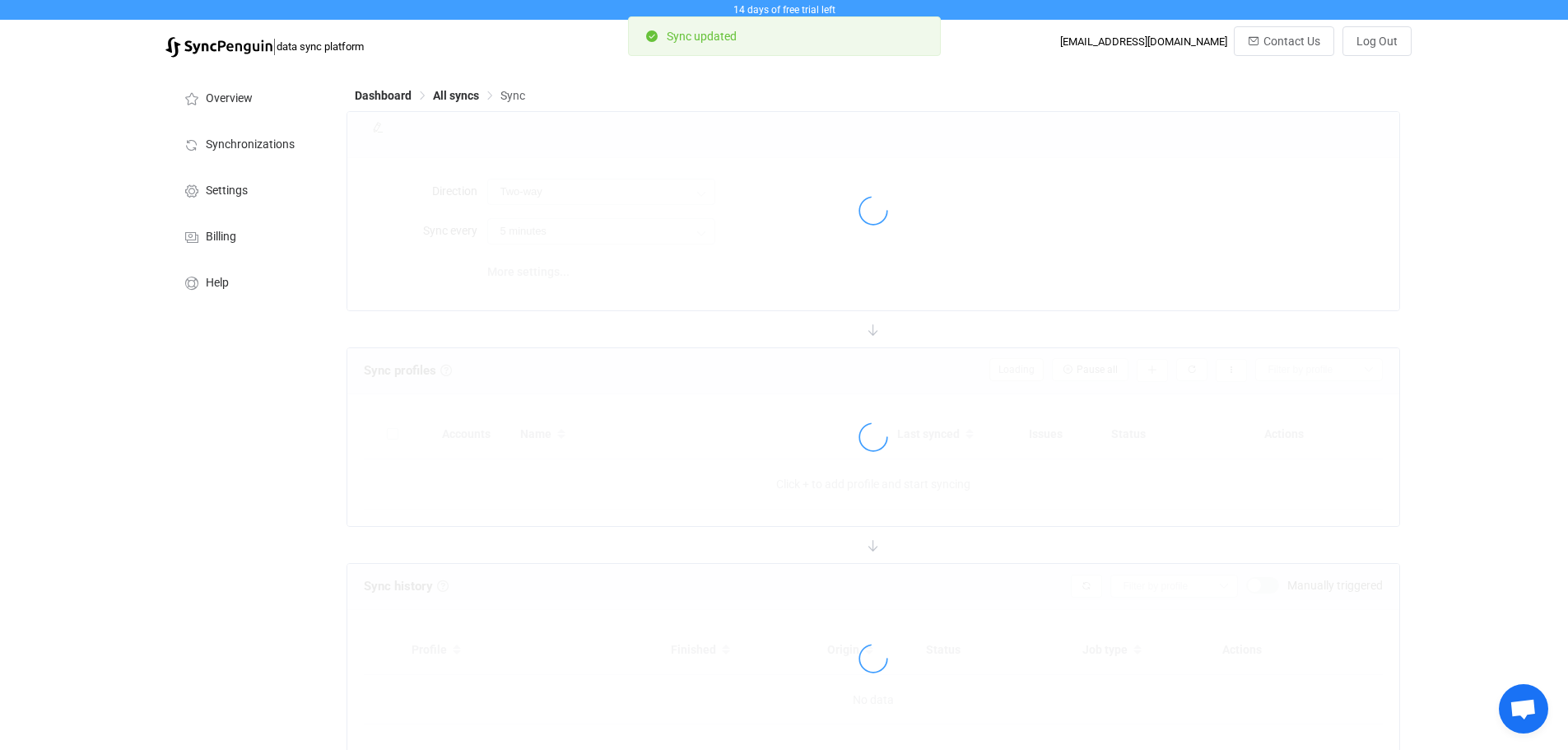
type input "10 minutes"
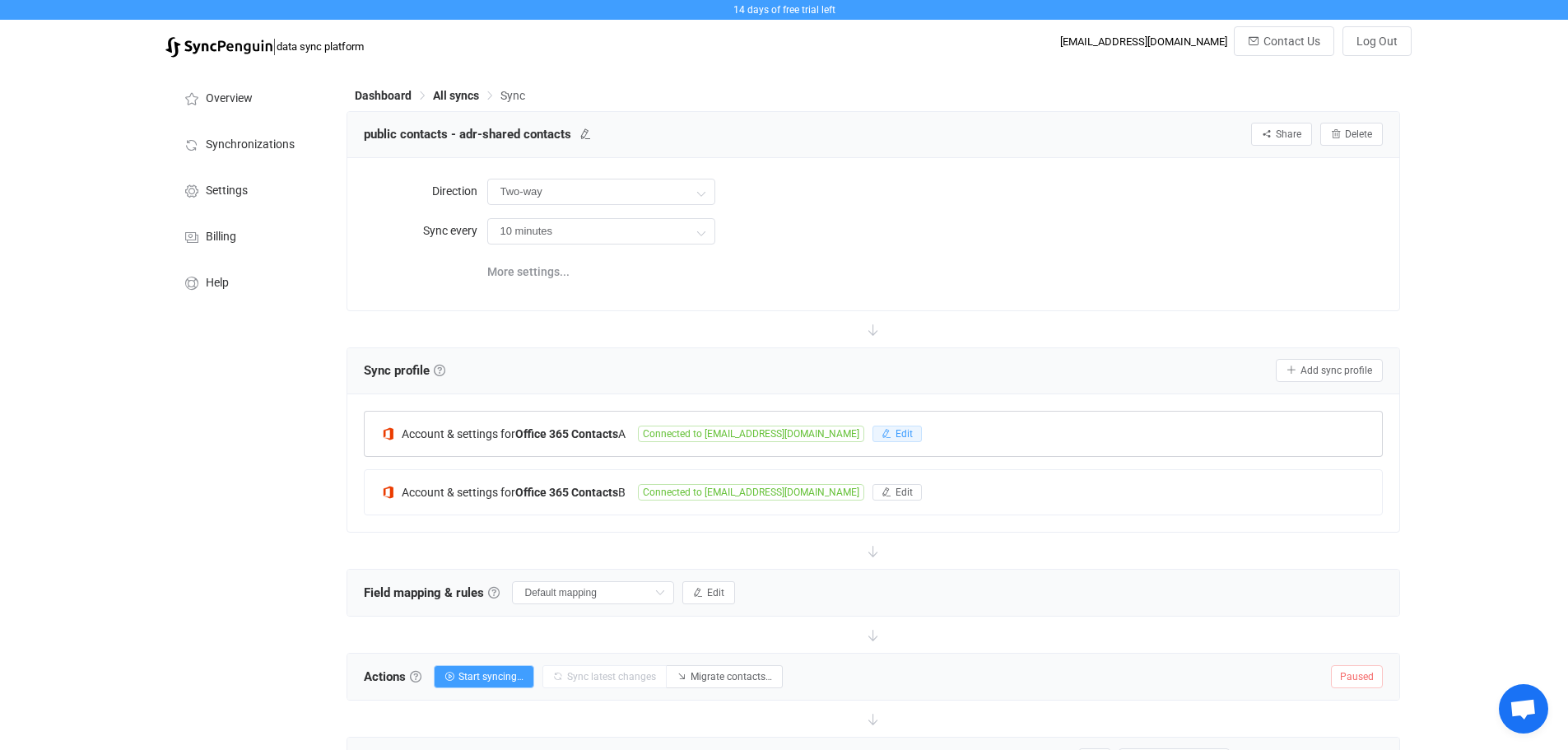
click at [895, 430] on span "Edit" at bounding box center [904, 434] width 17 height 12
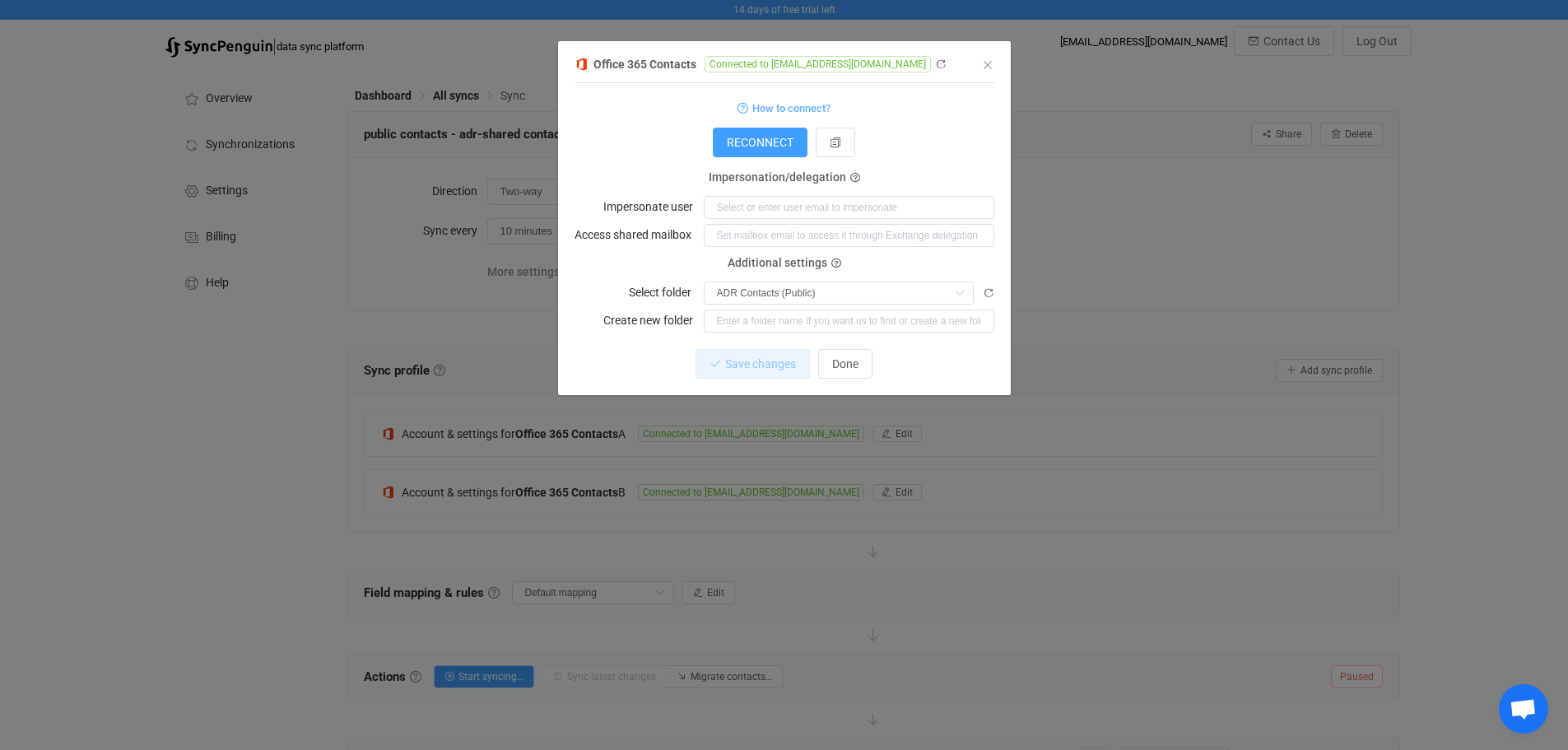
click at [1144, 481] on div "Office 365 Contacts Connected to [EMAIL_ADDRESS][DOMAIN_NAME] 1 { { "connection…" at bounding box center [784, 375] width 1568 height 750
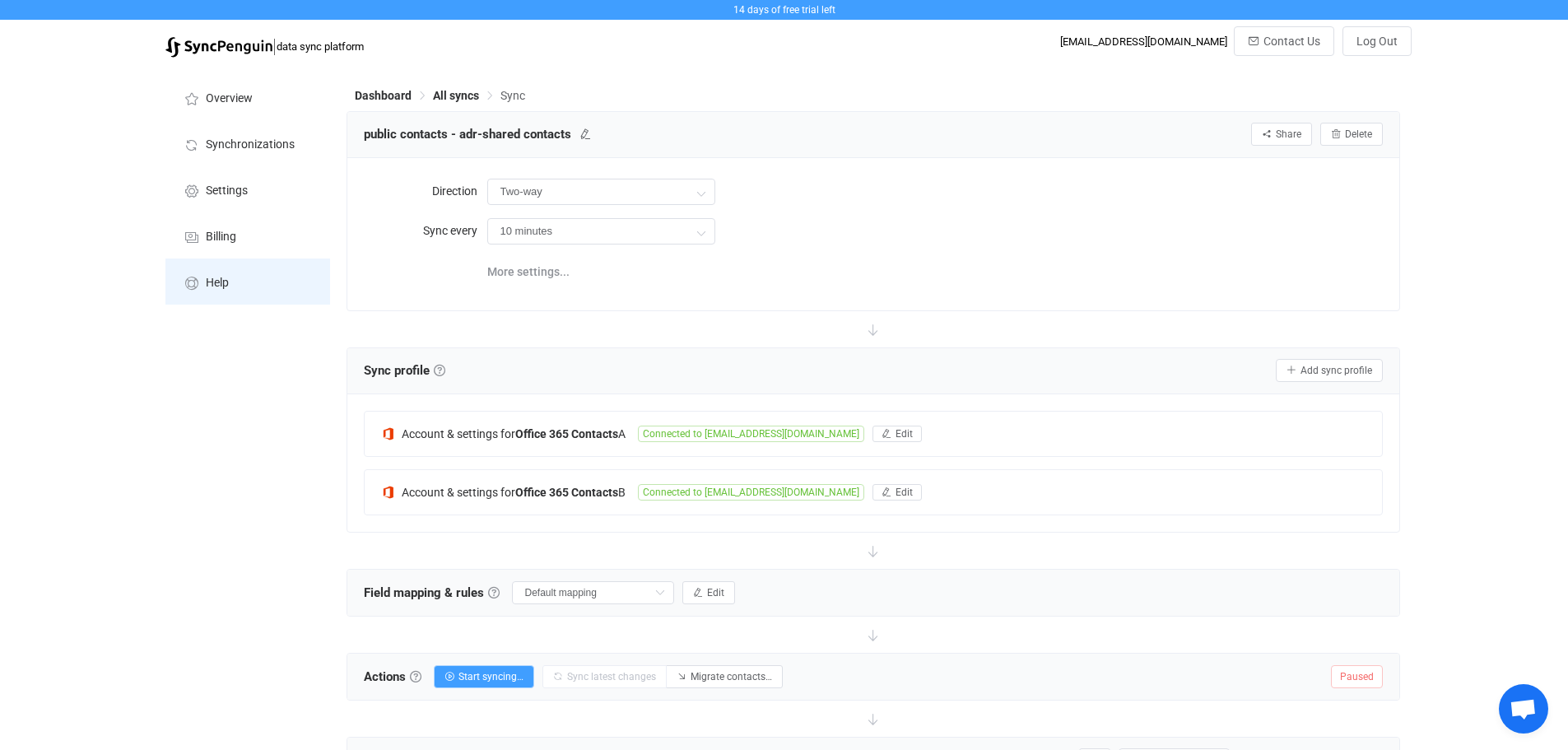
click at [208, 284] on span "Help" at bounding box center [218, 283] width 23 height 13
